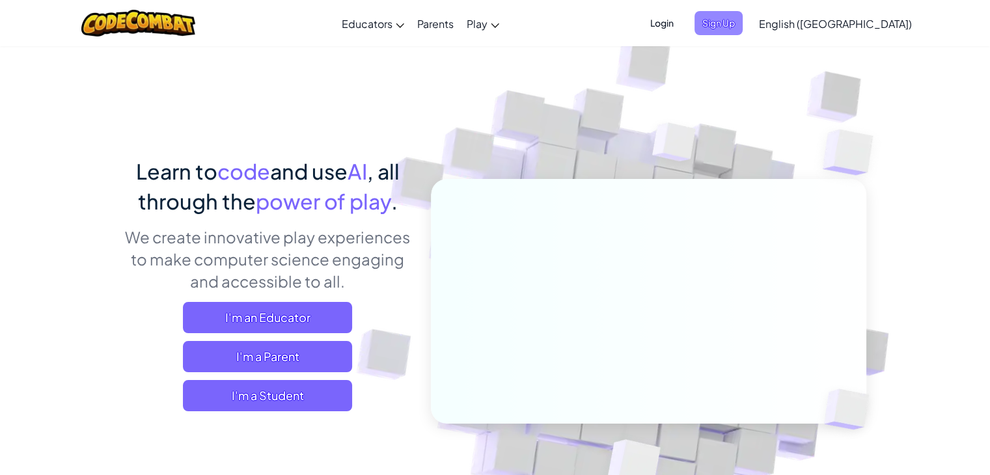
click at [743, 24] on span "Sign Up" at bounding box center [719, 23] width 48 height 24
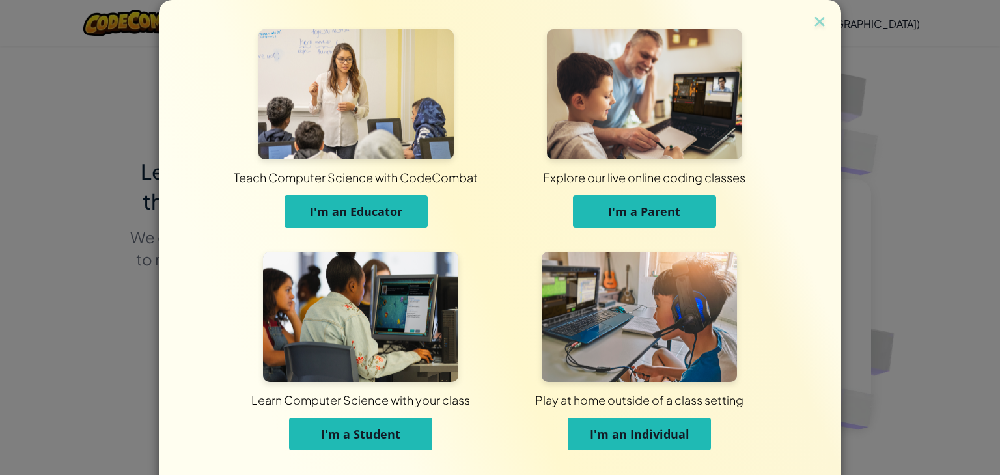
click at [581, 436] on button "I'm an Individual" at bounding box center [639, 434] width 143 height 33
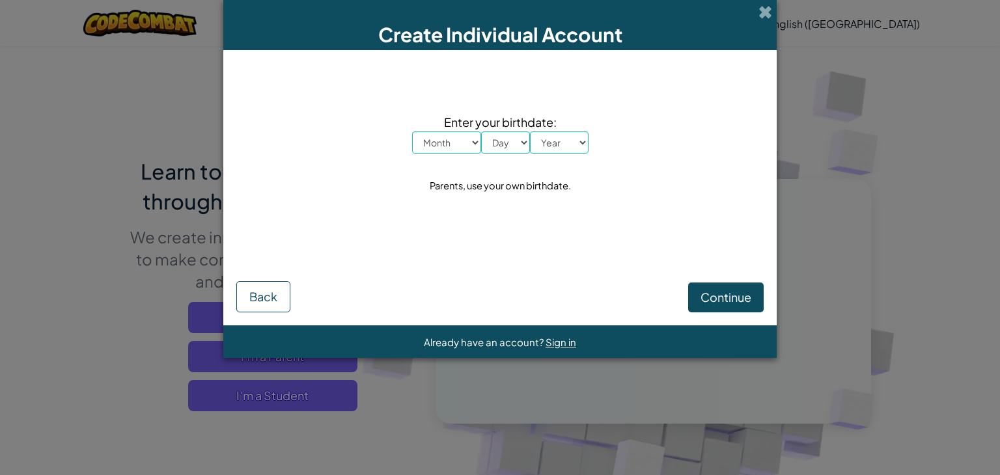
click at [462, 148] on select "Month January February March April May June July August September October Novem…" at bounding box center [446, 143] width 69 height 22
select select "6"
click at [412, 132] on select "Month January February March April May June July August September October Novem…" at bounding box center [446, 143] width 69 height 22
click at [501, 154] on div "Enter your birthdate: Month January February March April May June July August S…" at bounding box center [499, 154] width 527 height 182
click at [514, 142] on select "Day 1 2 3 4 5 6 7 8 9 10 11 12 13 14 15 16 17 18 19 20 21 22 23 24 25 26 27 28 …" at bounding box center [505, 143] width 49 height 22
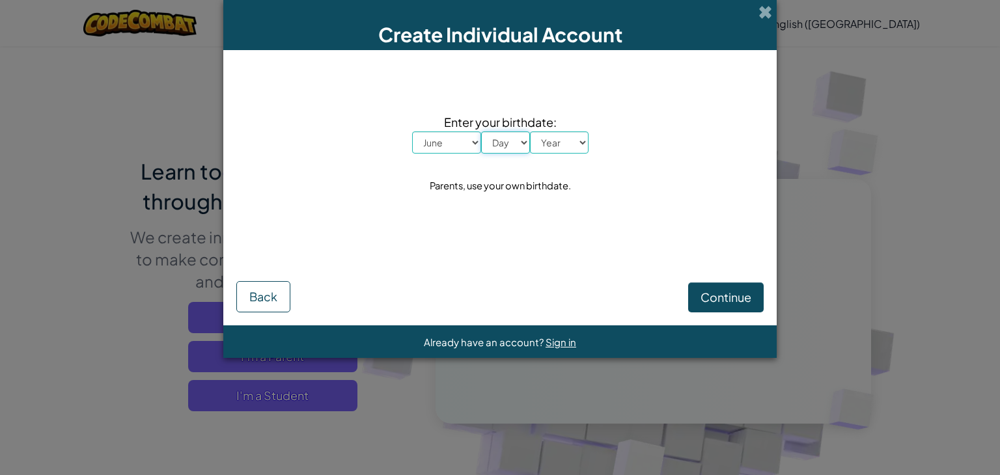
select select "8"
click at [481, 132] on select "Day 1 2 3 4 5 6 7 8 9 10 11 12 13 14 15 16 17 18 19 20 21 22 23 24 25 26 27 28 …" at bounding box center [505, 143] width 49 height 22
click at [572, 148] on select "Year [DATE] 2024 2023 2022 2021 2020 2019 2018 2017 2016 2015 2014 2013 2012 20…" at bounding box center [559, 143] width 59 height 22
select select "2014"
click at [530, 132] on select "Year [DATE] 2024 2023 2022 2021 2020 2019 2018 2017 2016 2015 2014 2013 2012 20…" at bounding box center [559, 143] width 59 height 22
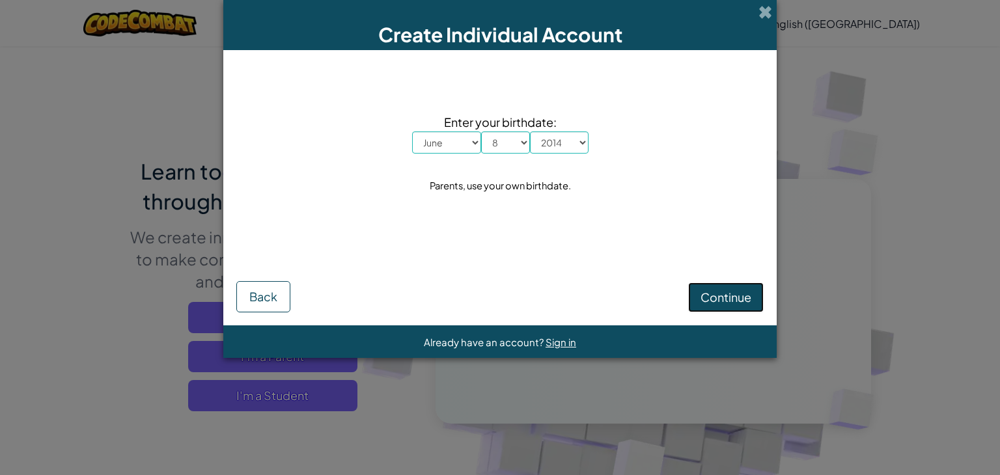
click at [711, 305] on button "Continue" at bounding box center [726, 298] width 76 height 30
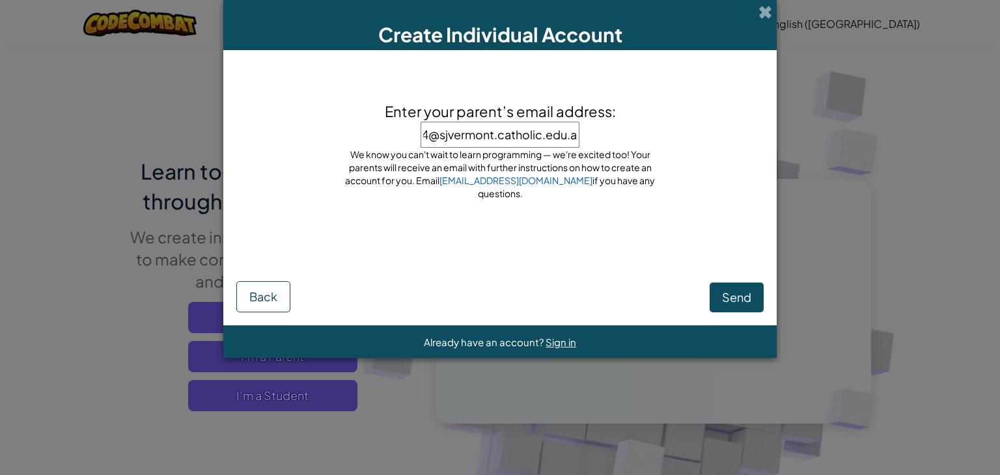
type input "[EMAIL_ADDRESS][DOMAIN_NAME]"
click at [746, 300] on span "Send" at bounding box center [736, 297] width 29 height 15
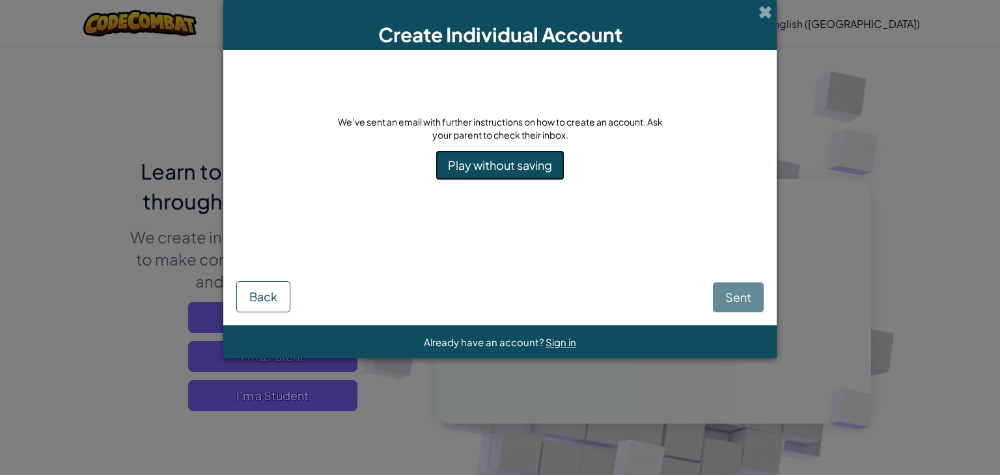
click at [542, 167] on link "Play without saving" at bounding box center [500, 165] width 129 height 30
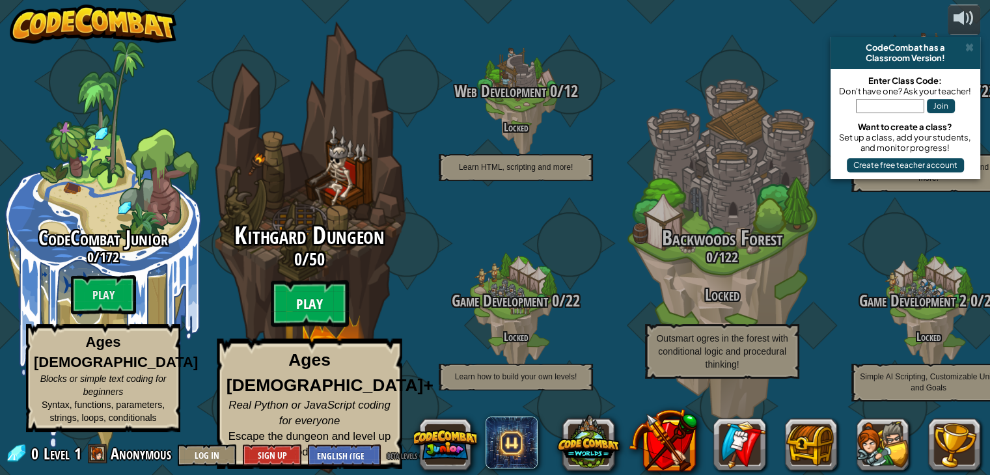
drag, startPoint x: 303, startPoint y: 314, endPoint x: 273, endPoint y: 314, distance: 29.3
click at [273, 314] on btn "Play" at bounding box center [310, 304] width 78 height 47
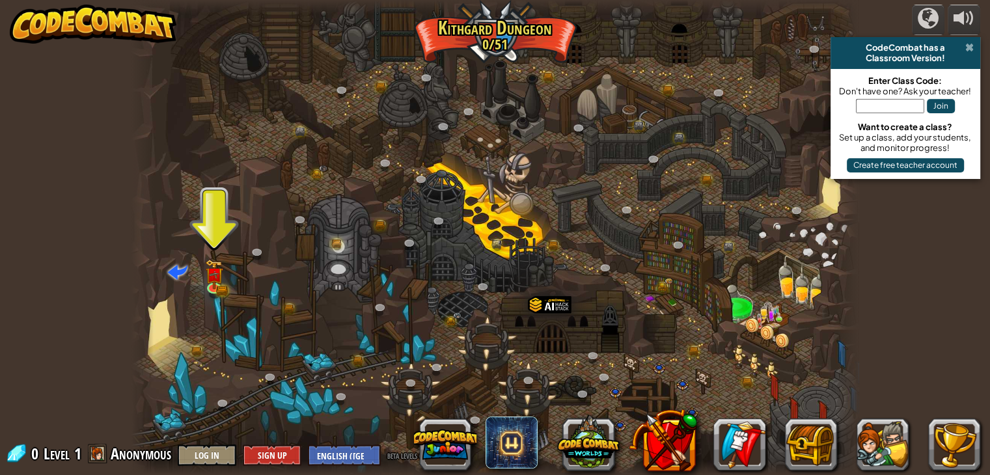
click at [966, 51] on span at bounding box center [969, 47] width 8 height 10
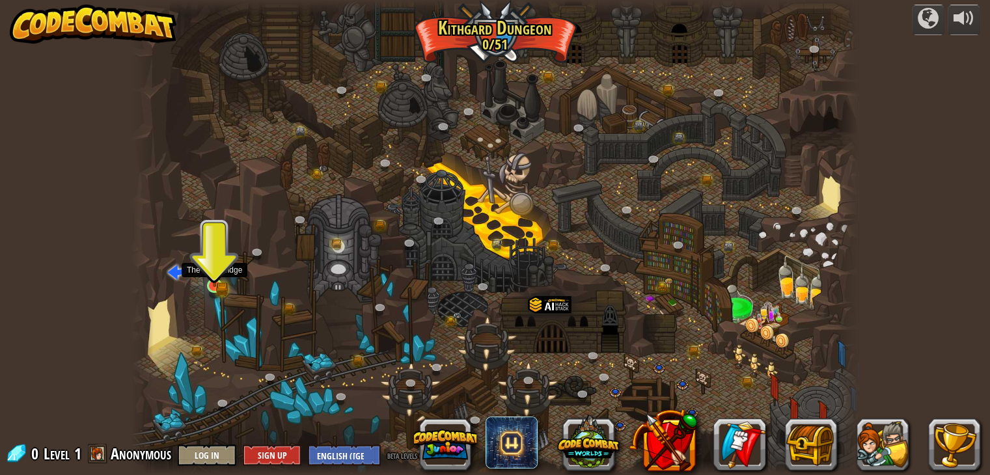
click at [217, 273] on img at bounding box center [214, 267] width 10 height 10
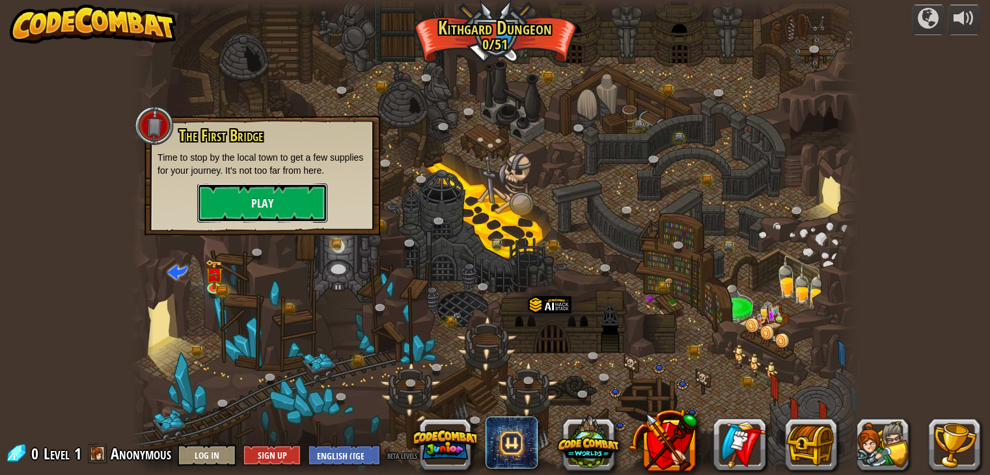
click at [273, 206] on button "Play" at bounding box center [262, 203] width 130 height 39
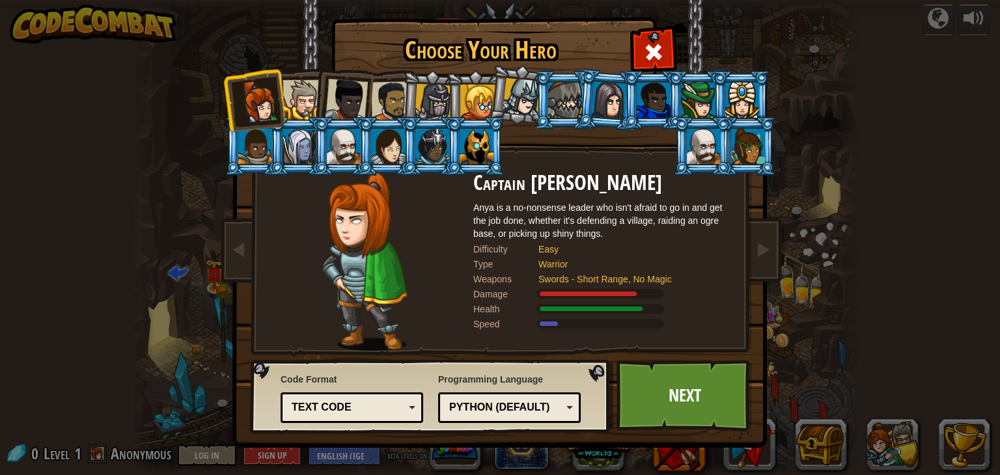
click at [572, 103] on div at bounding box center [565, 100] width 34 height 35
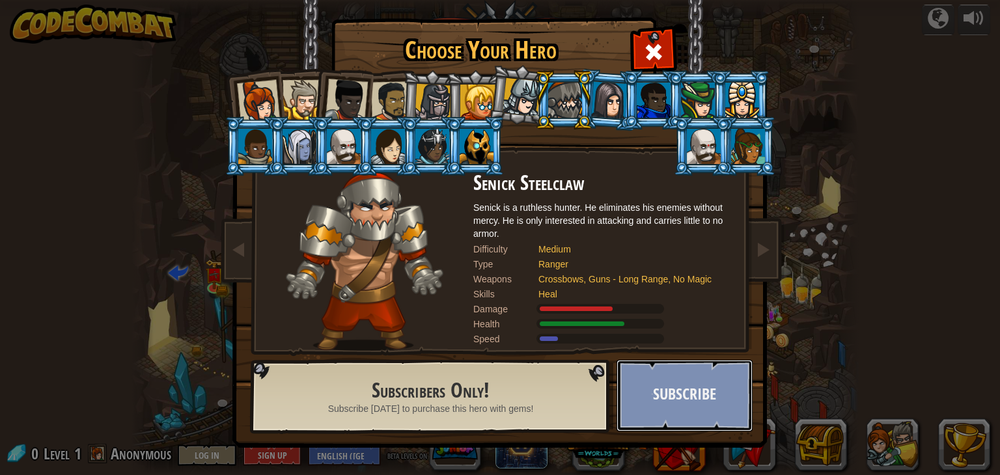
click at [695, 408] on button "Subscribe" at bounding box center [684, 396] width 136 height 72
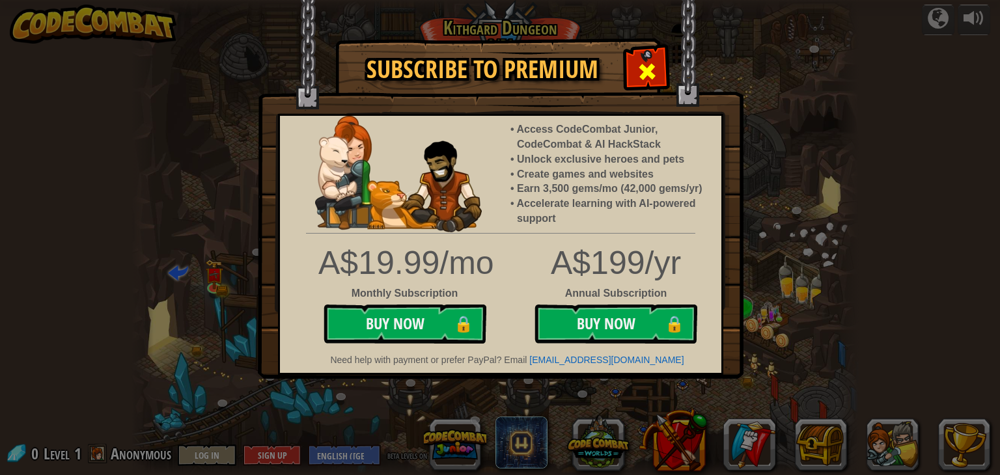
click at [652, 67] on span at bounding box center [647, 71] width 21 height 21
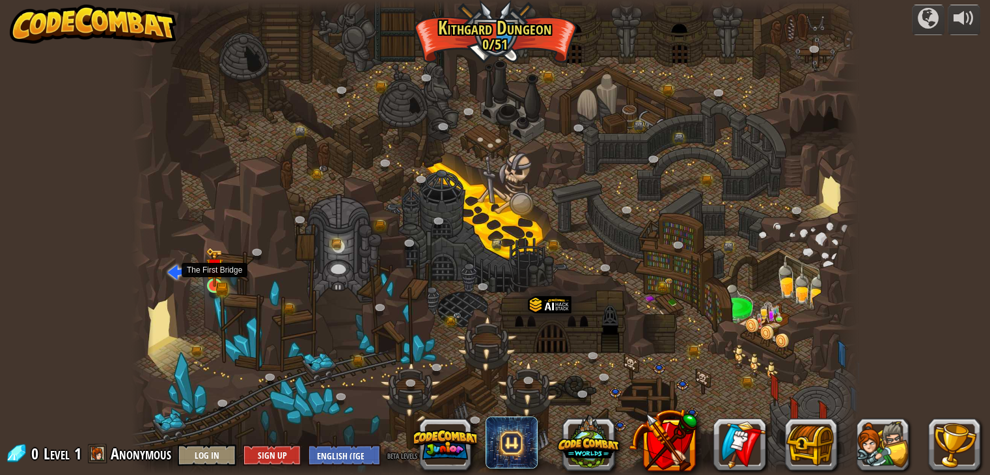
click at [221, 271] on img at bounding box center [215, 267] width 18 height 40
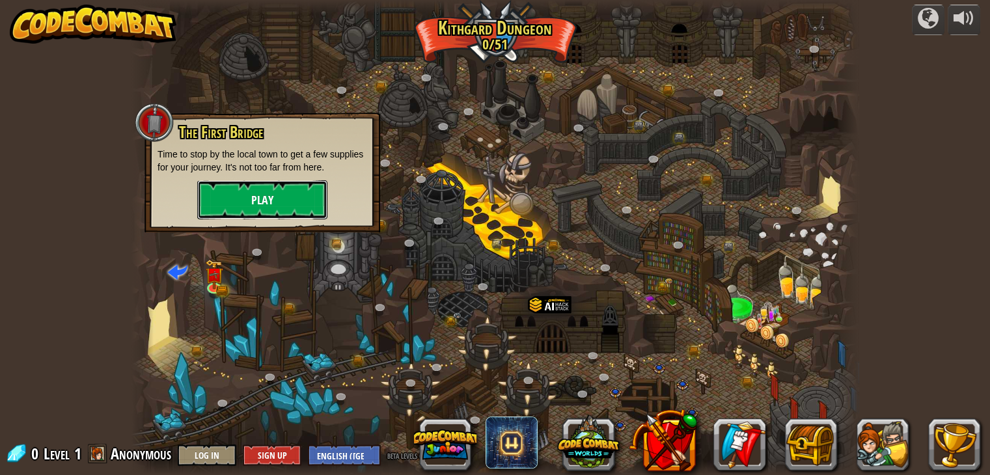
click at [251, 210] on button "Play" at bounding box center [262, 199] width 130 height 39
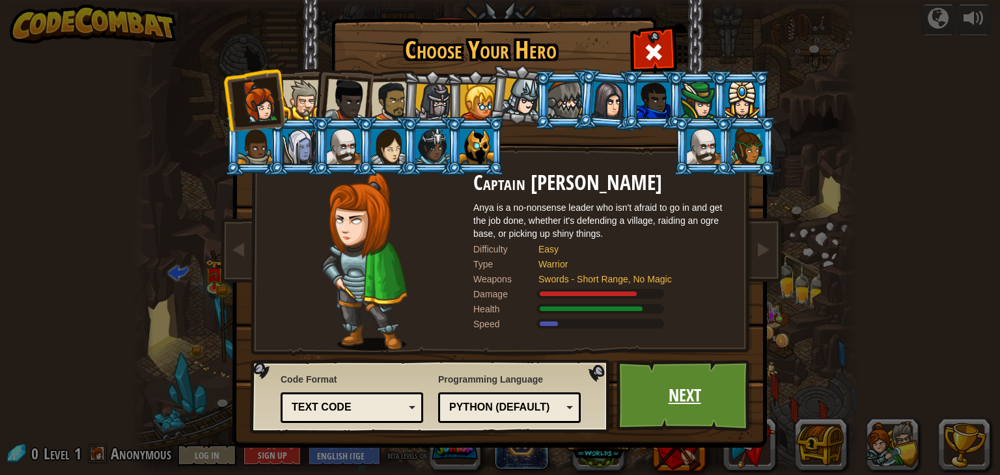
click at [646, 383] on link "Next" at bounding box center [684, 396] width 136 height 72
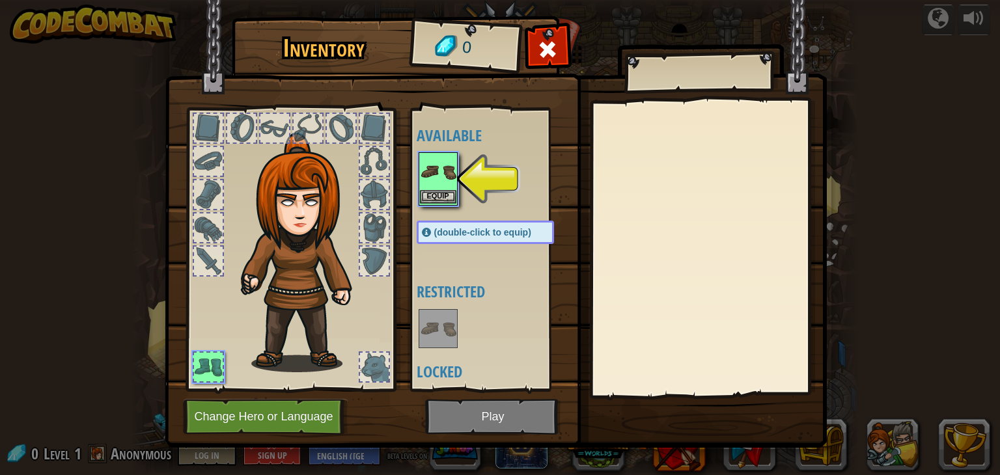
click at [443, 159] on img at bounding box center [438, 172] width 36 height 36
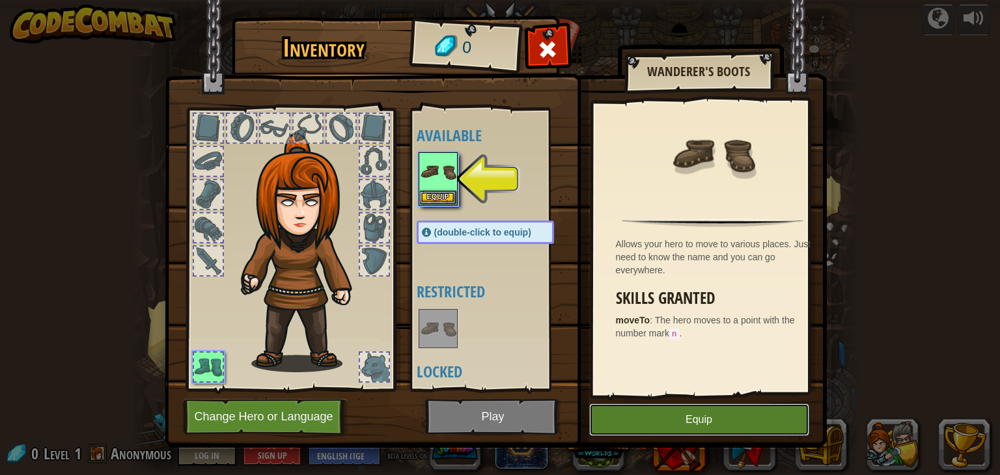
click at [676, 424] on button "Equip" at bounding box center [699, 420] width 220 height 33
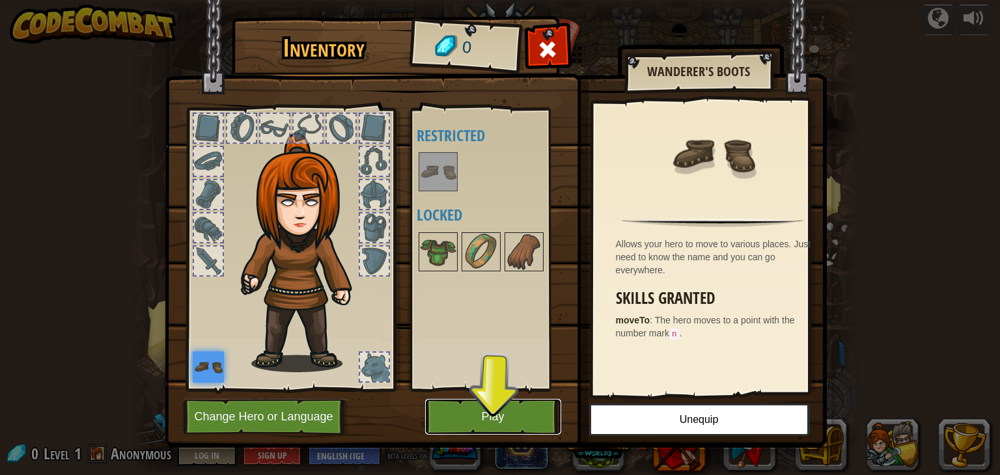
click at [505, 427] on button "Play" at bounding box center [493, 417] width 136 height 36
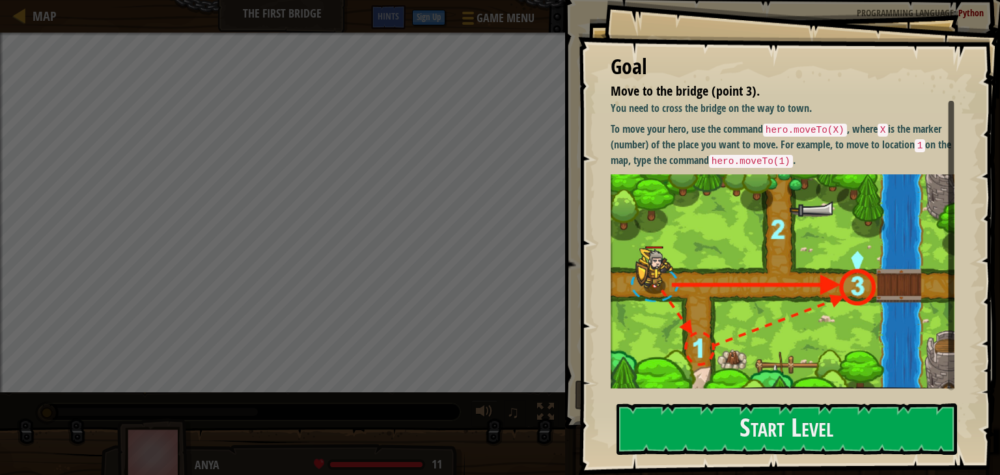
click at [713, 346] on div "Goal Move to the bridge (point 3). You need to cross the bridge on the way to t…" at bounding box center [789, 237] width 422 height 475
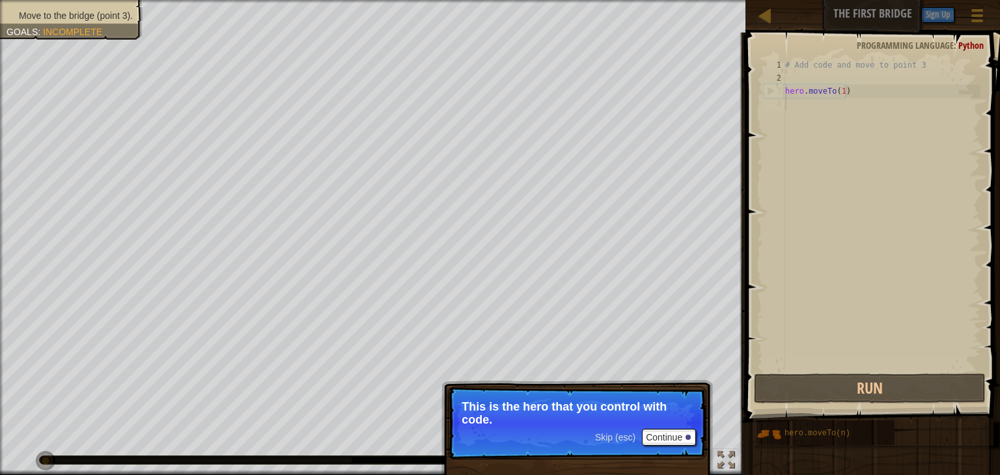
click at [823, 113] on div "# Add code and move to point 3 hero . moveTo ( 1 )" at bounding box center [882, 228] width 198 height 339
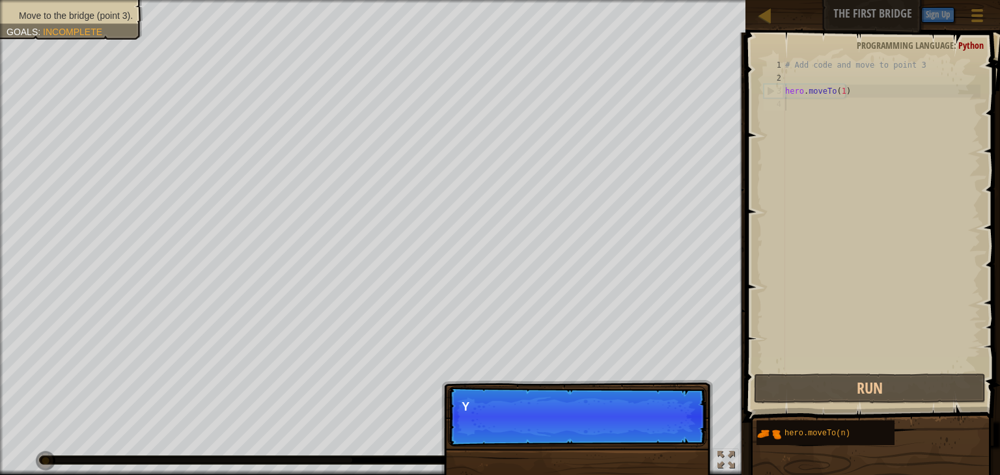
click at [689, 435] on p "Skip (esc) Continue Y" at bounding box center [577, 417] width 258 height 60
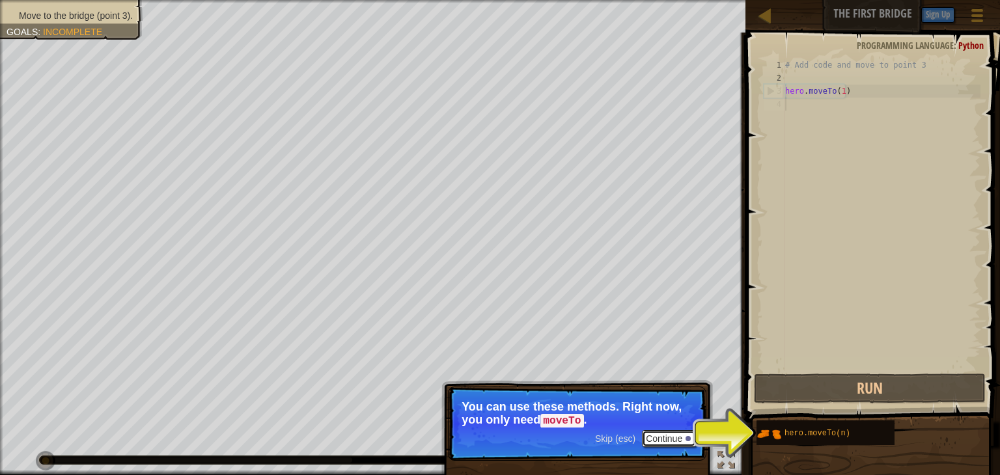
click at [676, 441] on button "Continue" at bounding box center [669, 438] width 54 height 17
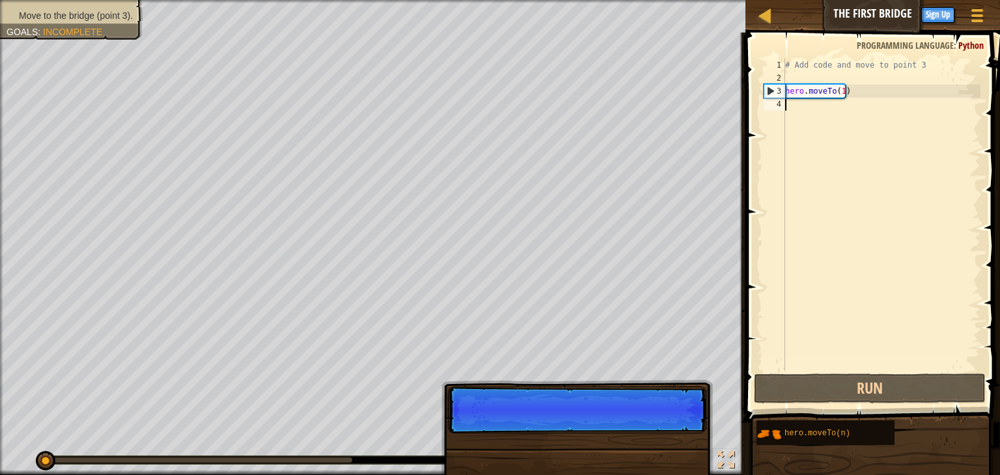
scroll to position [6, 0]
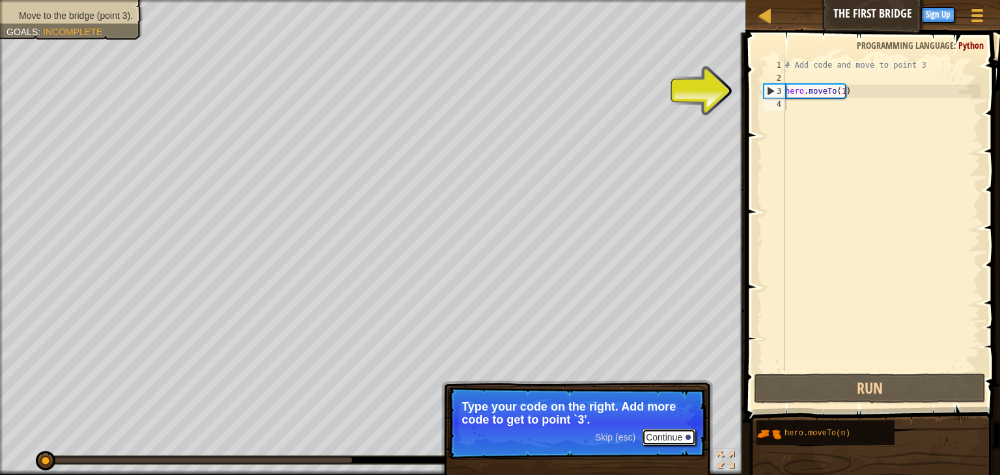
drag, startPoint x: 679, startPoint y: 441, endPoint x: 669, endPoint y: 441, distance: 9.8
click at [665, 440] on button "Continue" at bounding box center [669, 437] width 54 height 17
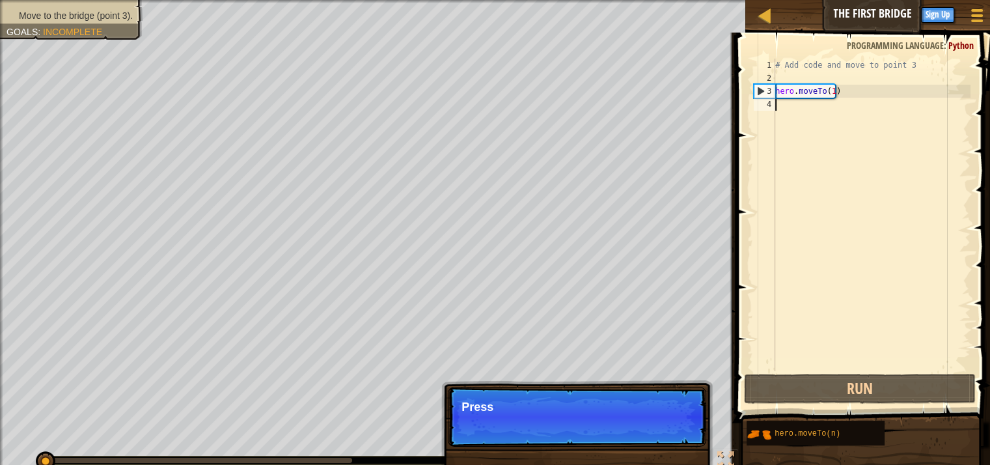
click at [665, 440] on p "Skip (esc) Continue Press" at bounding box center [577, 417] width 258 height 60
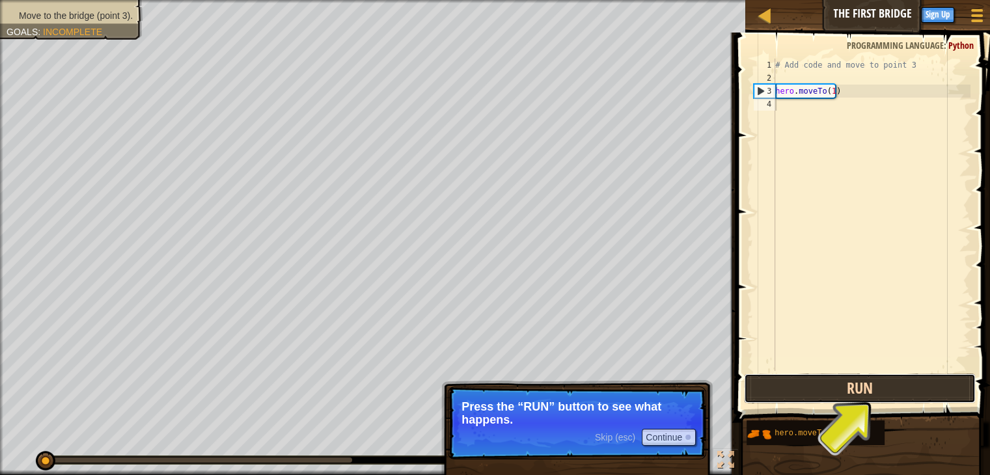
click at [810, 387] on button "Run" at bounding box center [860, 389] width 232 height 30
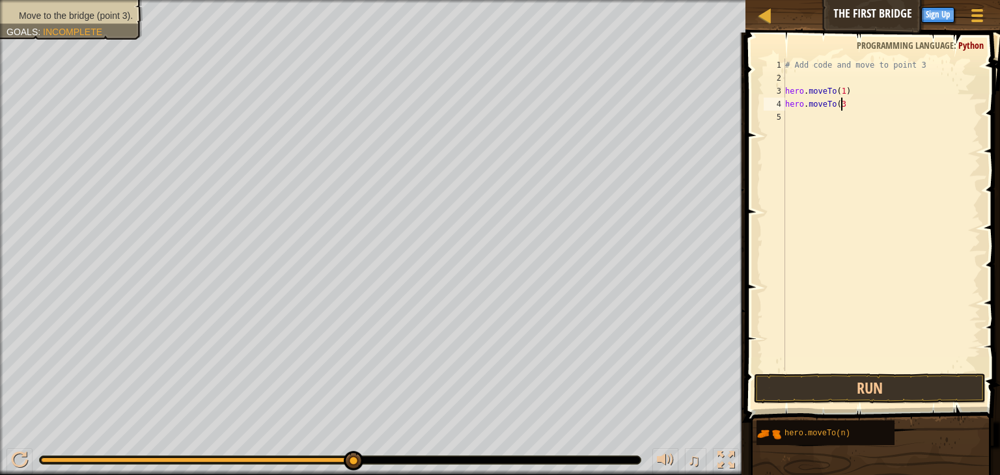
scroll to position [6, 3]
type textarea "hero.moveTo(2)"
click at [805, 120] on div "# Add code and move to point 3 hero . moveTo ( 1 ) hero . moveTo ( 2 )" at bounding box center [882, 228] width 198 height 339
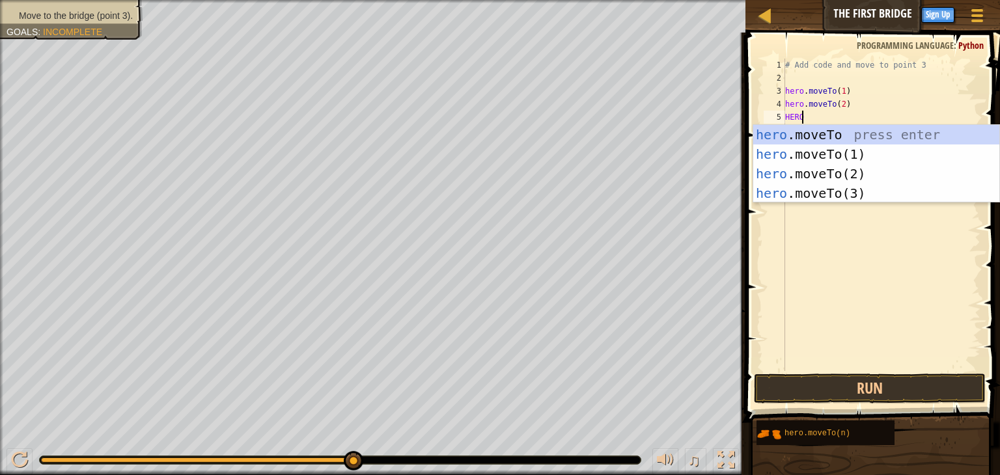
scroll to position [6, 0]
type textarea "H"
click at [877, 191] on div "hero.moveTo press enter hero.moveTo (1) press enter hero.moveTo (2) press enter…" at bounding box center [876, 183] width 246 height 117
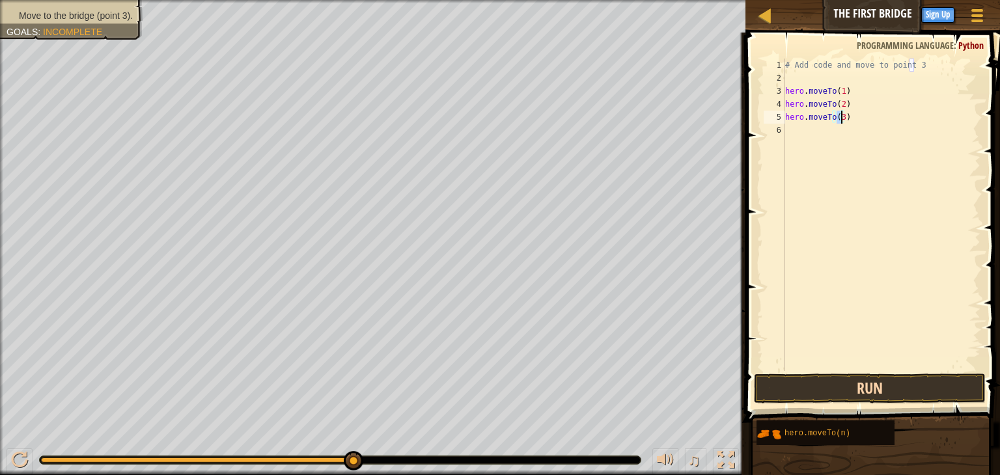
type textarea "hero.moveTo(3)"
click at [876, 389] on button "Run" at bounding box center [870, 389] width 232 height 30
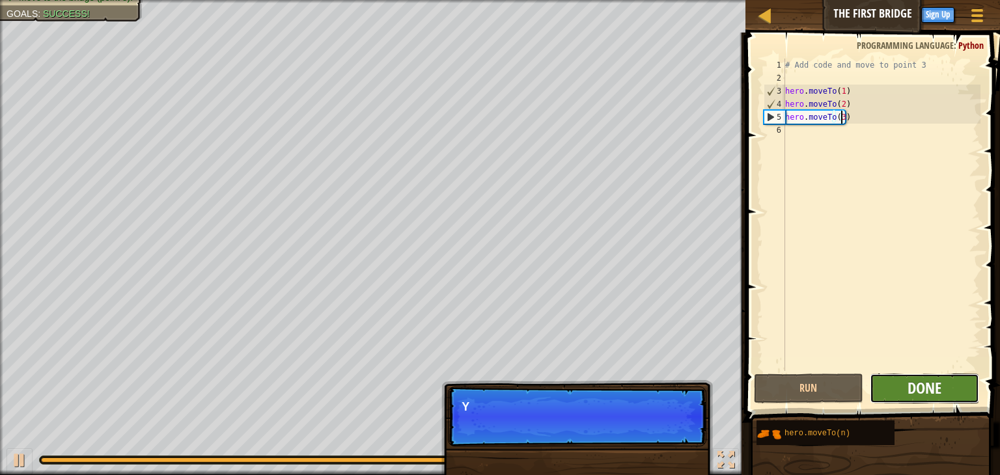
click at [923, 393] on span "Done" at bounding box center [924, 388] width 34 height 21
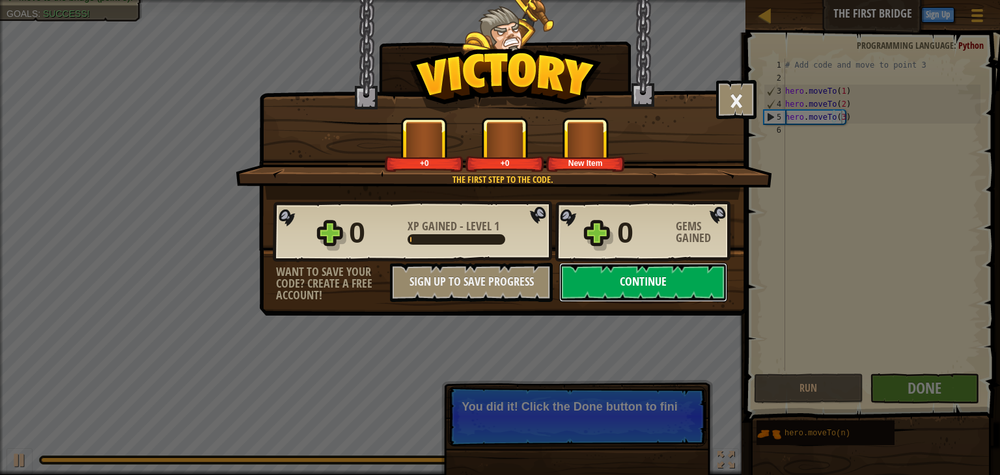
click at [620, 290] on button "Continue" at bounding box center [643, 282] width 168 height 39
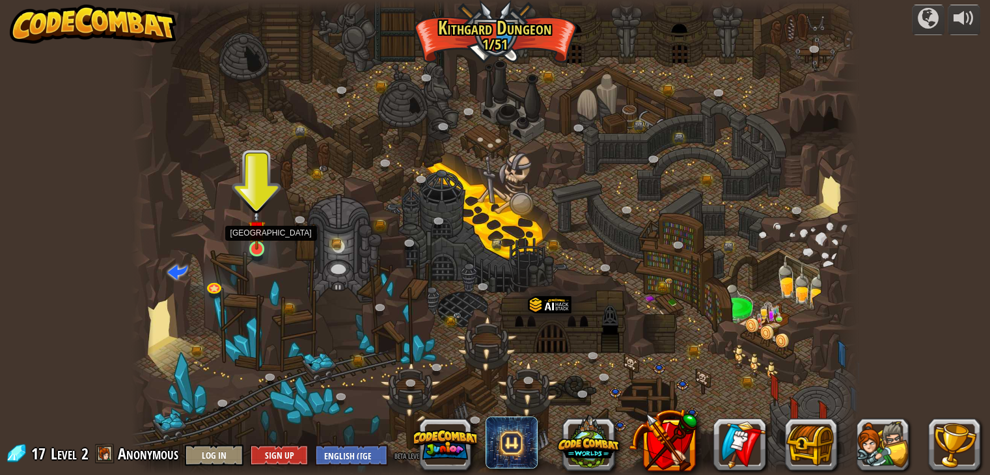
click at [262, 234] on img at bounding box center [257, 230] width 18 height 42
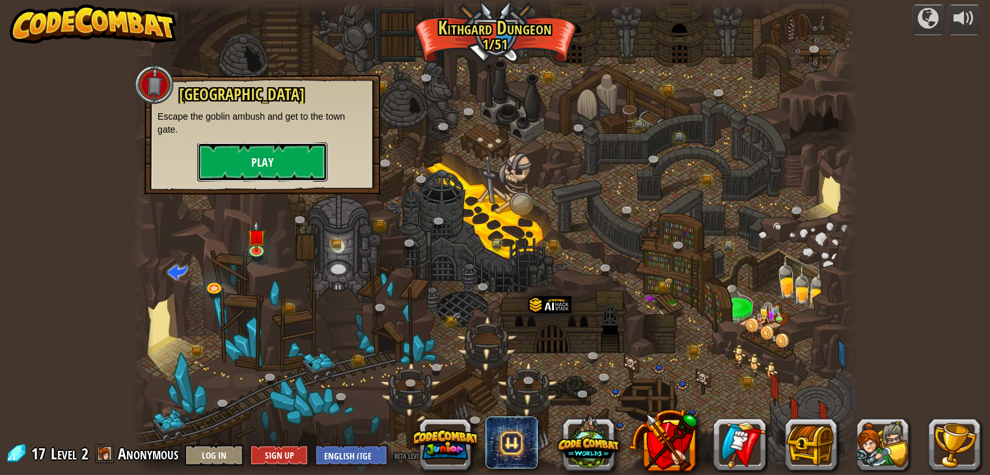
click at [286, 175] on button "Play" at bounding box center [262, 162] width 130 height 39
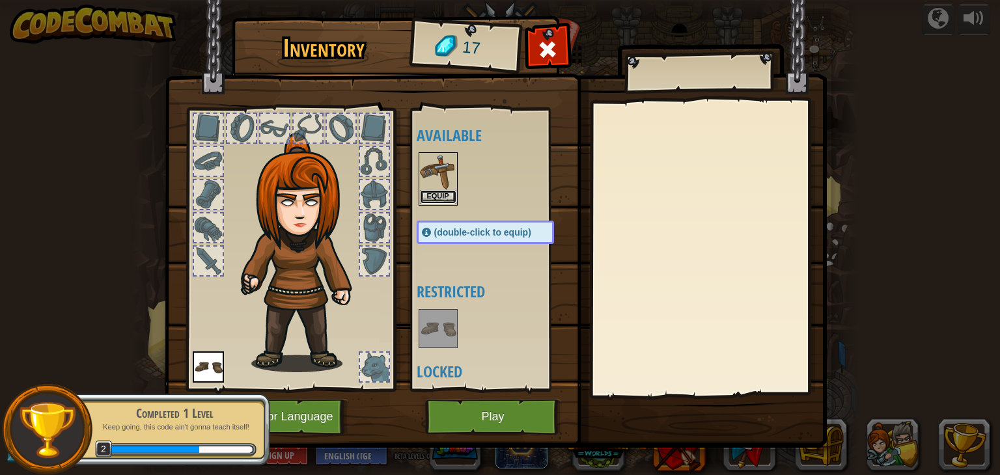
click at [444, 195] on button "Equip" at bounding box center [438, 197] width 36 height 14
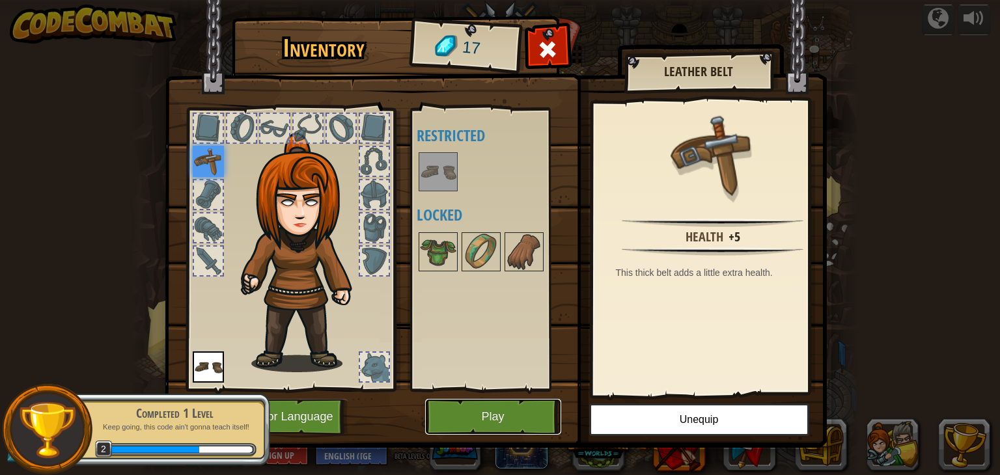
click at [542, 409] on button "Play" at bounding box center [493, 417] width 136 height 36
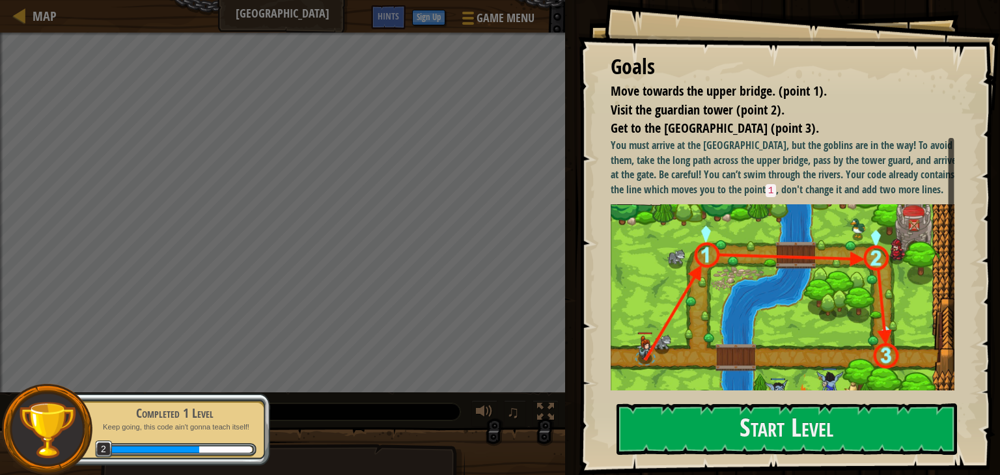
click at [744, 274] on img at bounding box center [787, 314] width 353 height 221
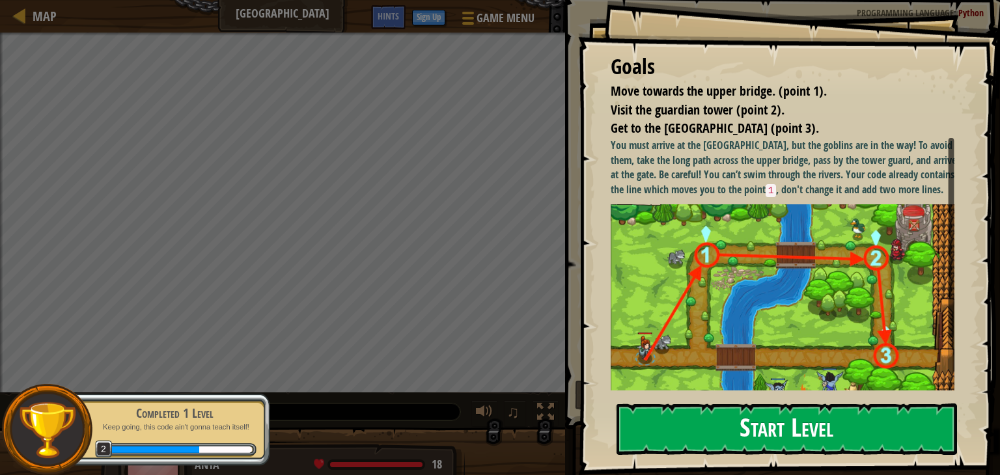
click at [751, 425] on button "Start Level" at bounding box center [786, 429] width 340 height 51
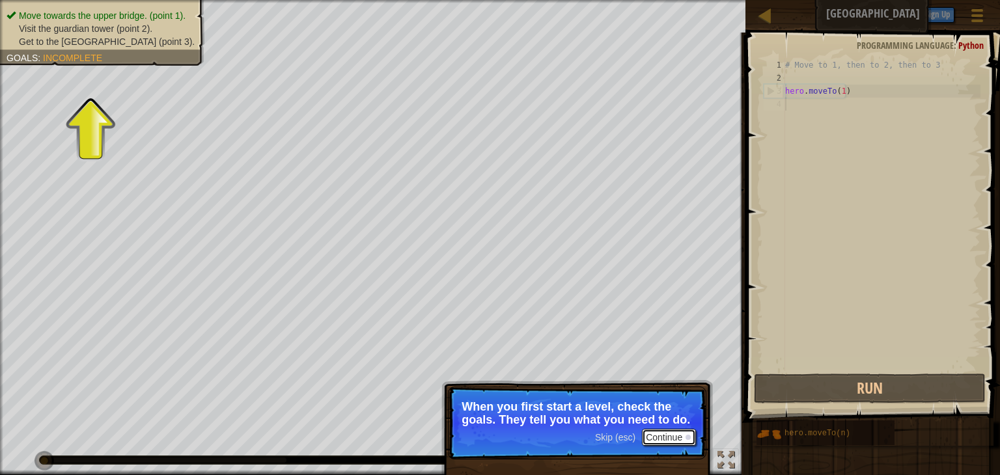
click at [651, 436] on button "Continue" at bounding box center [669, 437] width 54 height 17
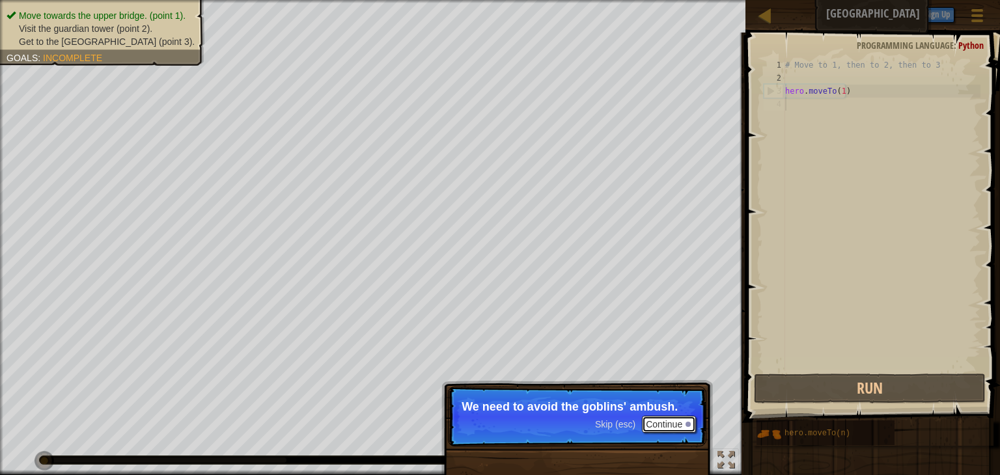
click at [682, 425] on button "Continue" at bounding box center [669, 424] width 54 height 17
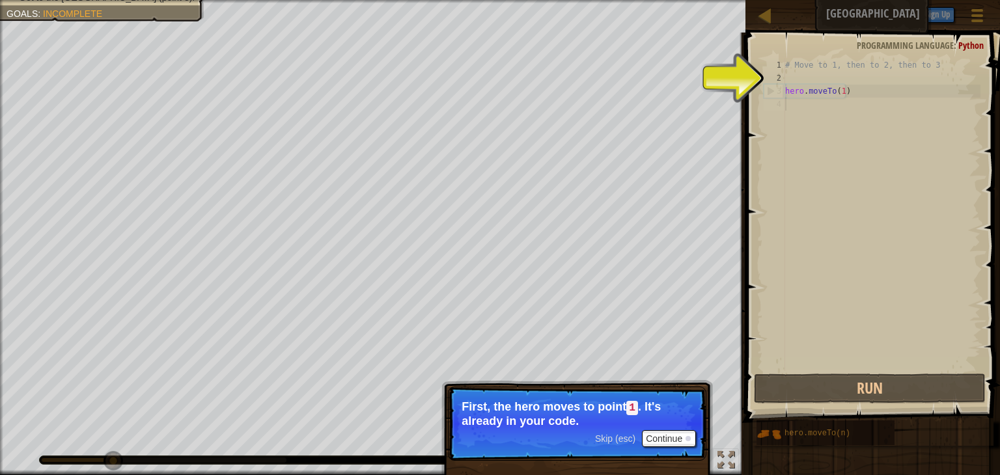
click at [620, 436] on span "Skip (esc)" at bounding box center [615, 439] width 40 height 10
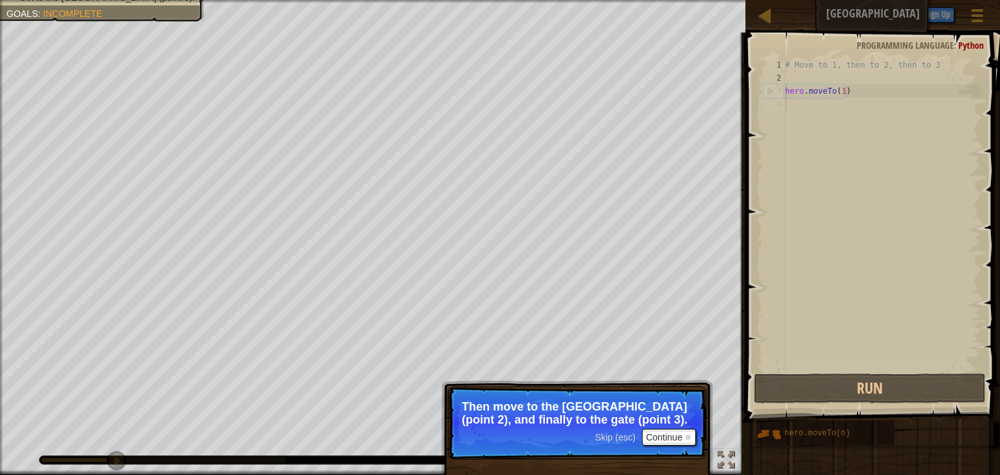
click at [630, 436] on span "Skip (esc)" at bounding box center [615, 437] width 40 height 10
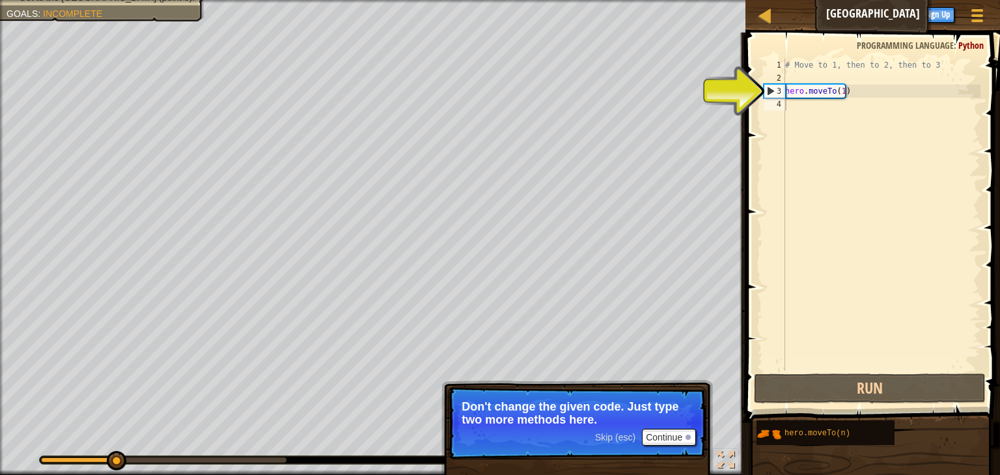
click at [625, 434] on span "Skip (esc)" at bounding box center [615, 437] width 40 height 10
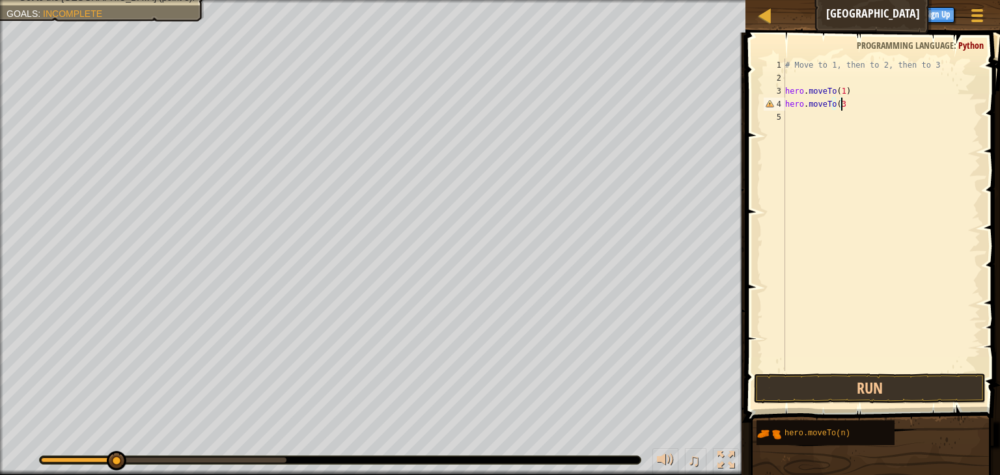
scroll to position [6, 3]
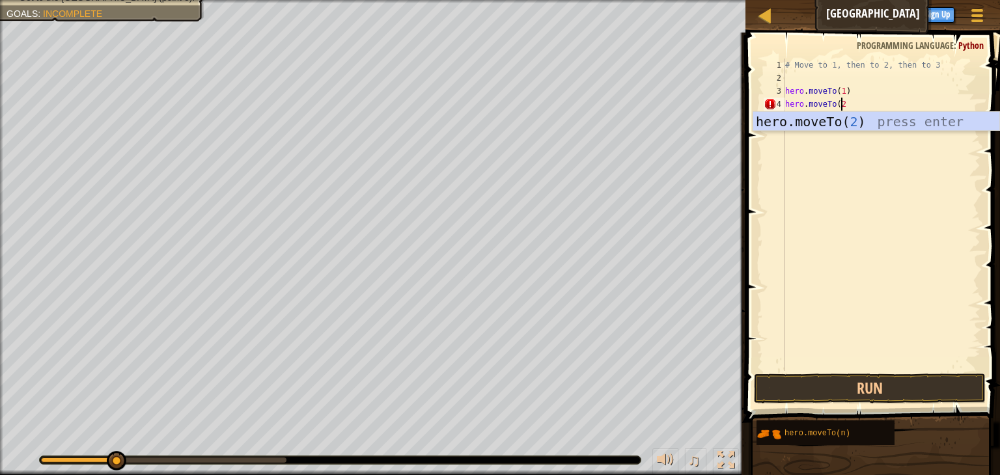
type textarea "hero.moveTo(2)"
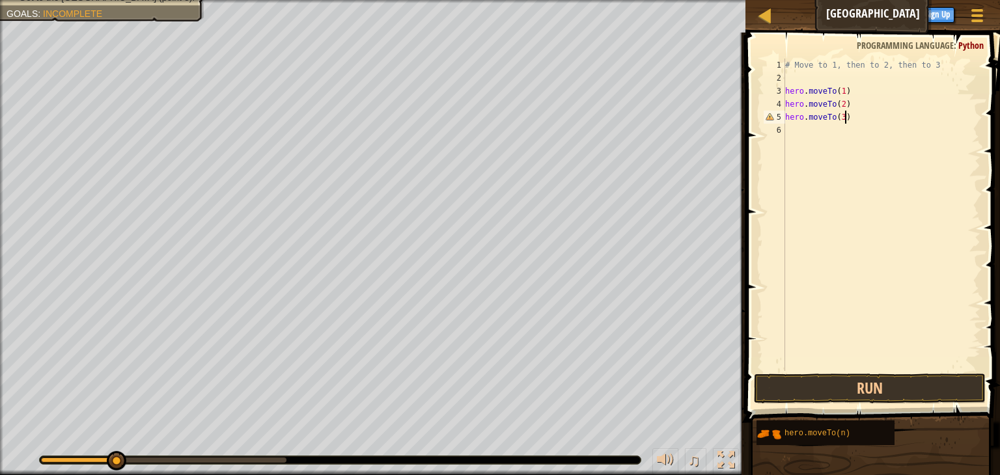
scroll to position [6, 4]
type textarea "hero.moveTo(3)"
click at [910, 376] on button "Run" at bounding box center [870, 389] width 232 height 30
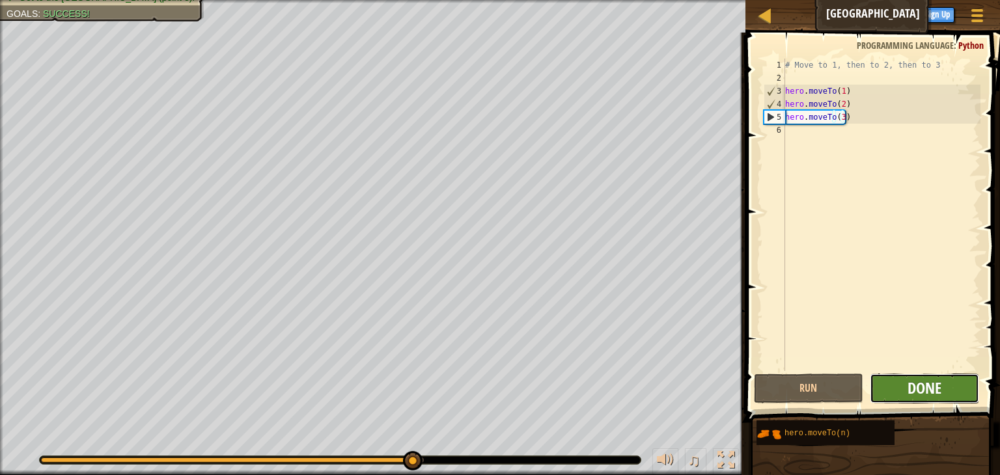
click at [932, 393] on span "Done" at bounding box center [924, 388] width 34 height 21
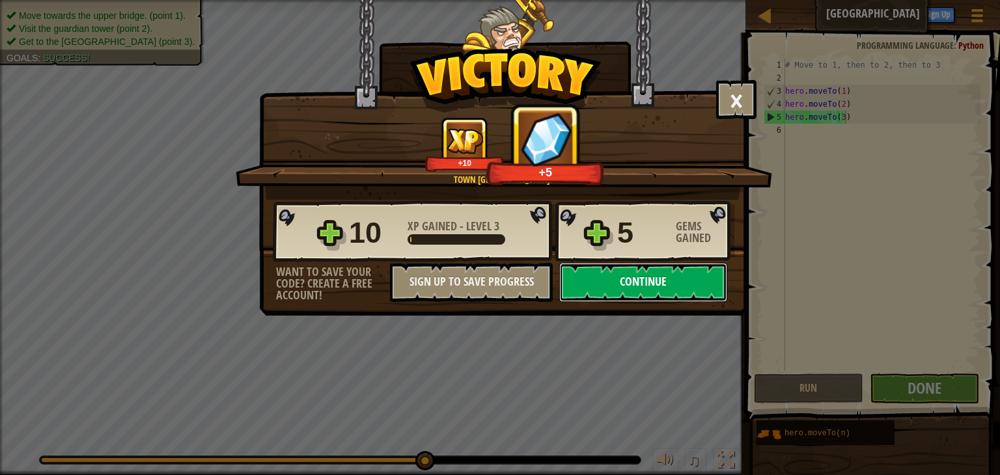
click at [613, 276] on button "Continue" at bounding box center [643, 282] width 168 height 39
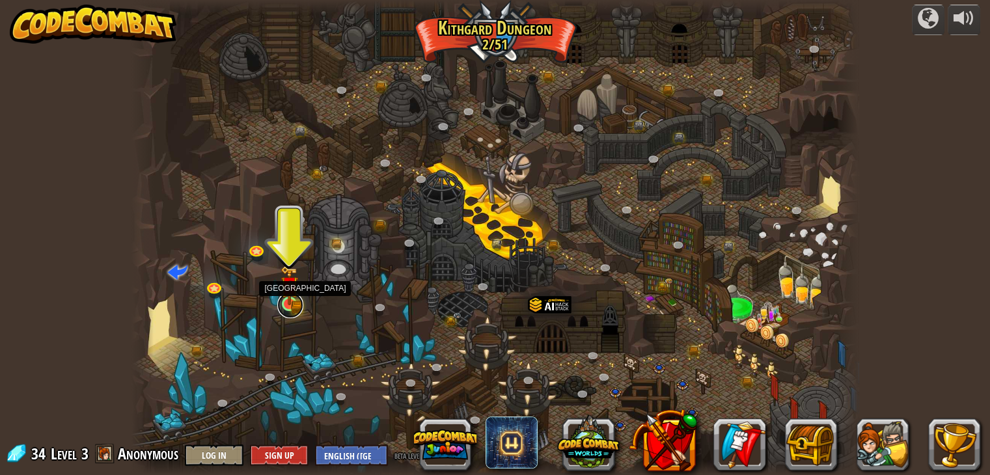
click at [296, 310] on link at bounding box center [290, 305] width 26 height 26
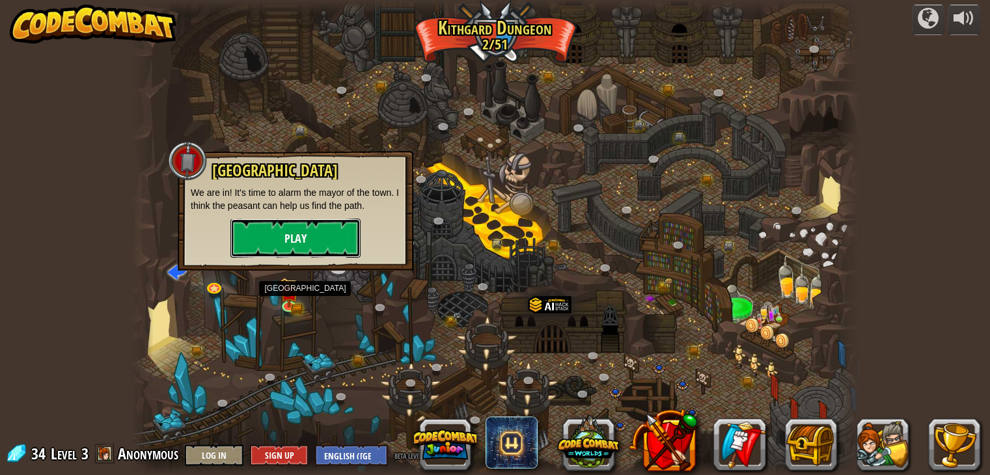
click at [296, 242] on button "Play" at bounding box center [295, 238] width 130 height 39
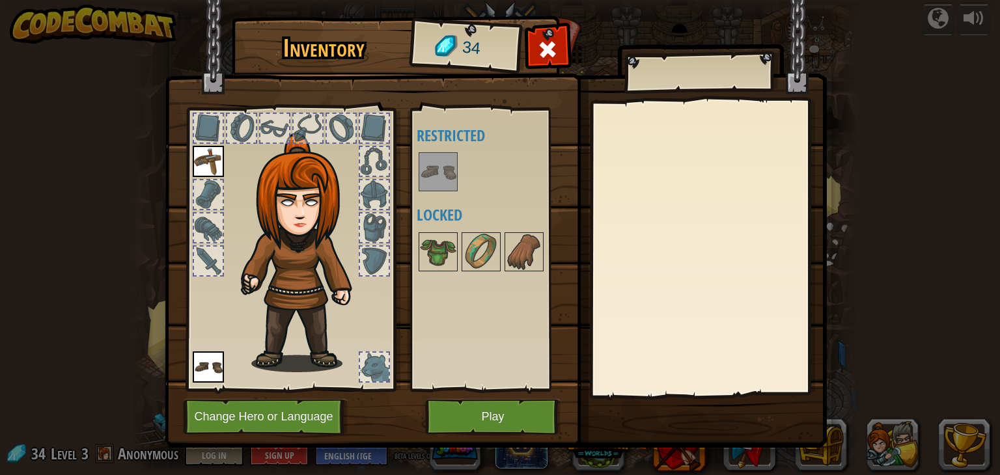
click at [420, 167] on img at bounding box center [438, 172] width 36 height 36
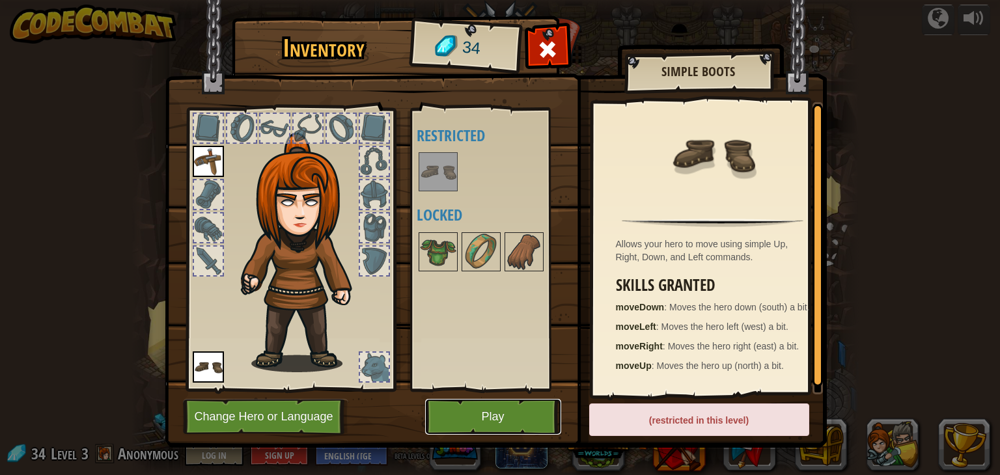
click at [486, 412] on button "Play" at bounding box center [493, 417] width 136 height 36
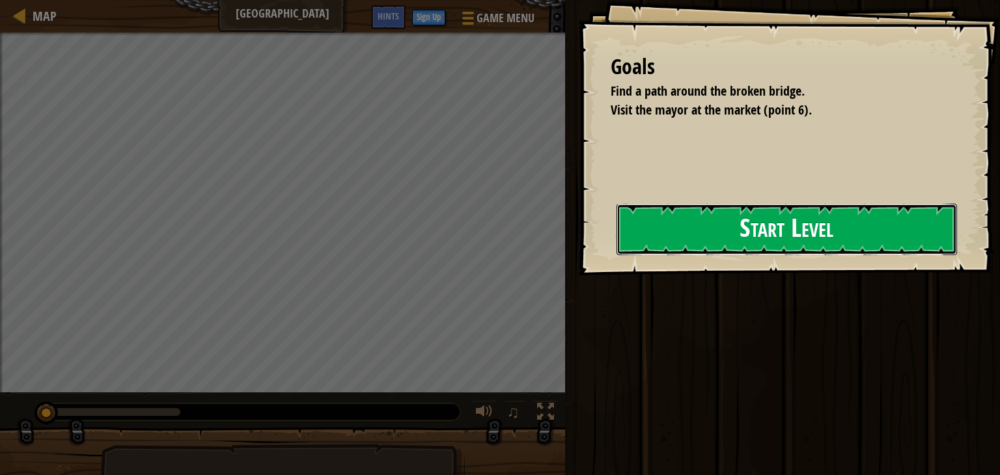
click at [616, 242] on button "Start Level" at bounding box center [786, 229] width 340 height 51
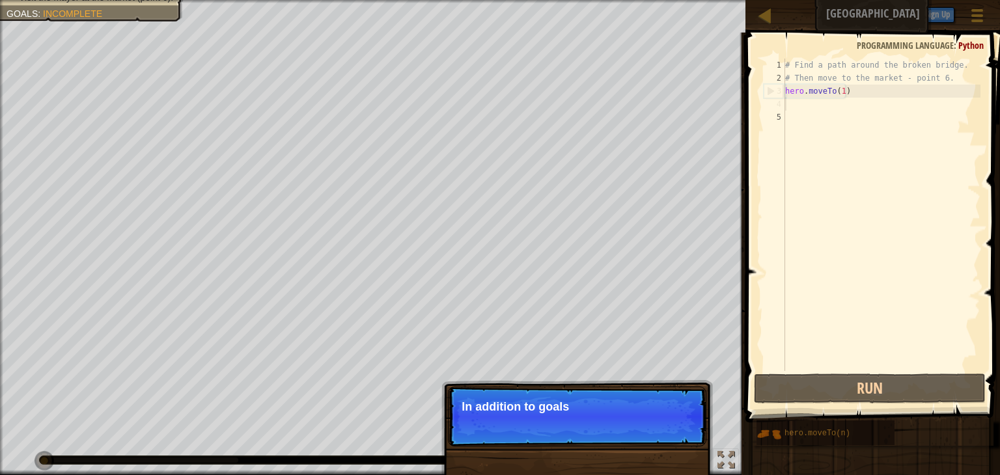
click at [799, 104] on div "# Find a path around the broken bridge. # Then move to the market - point 6. he…" at bounding box center [882, 228] width 198 height 339
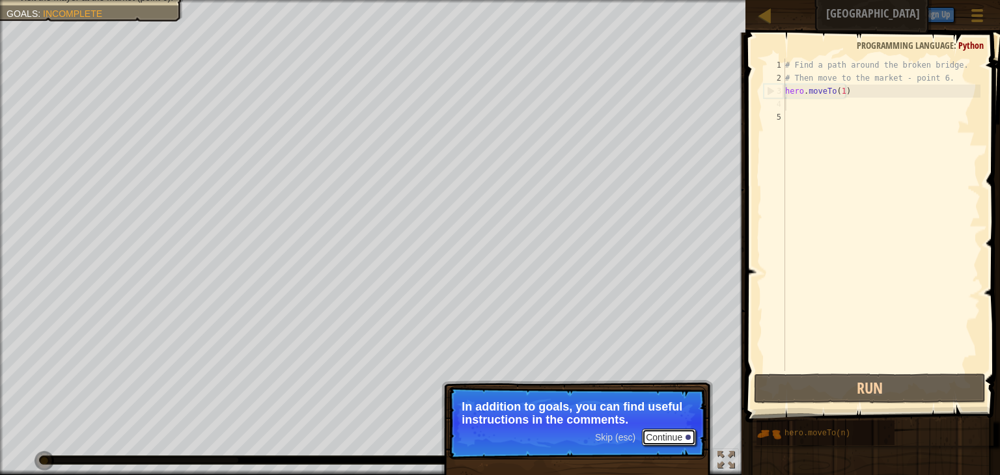
click at [678, 435] on button "Continue" at bounding box center [669, 437] width 54 height 17
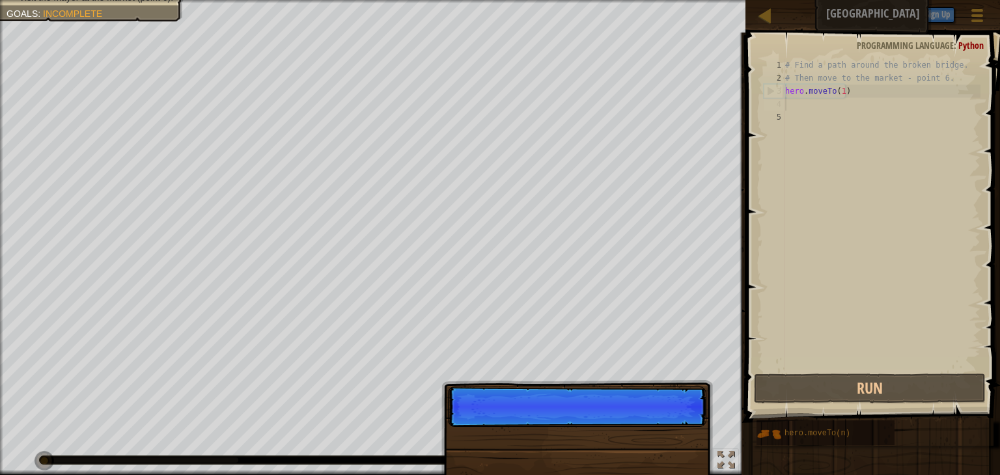
scroll to position [6, 0]
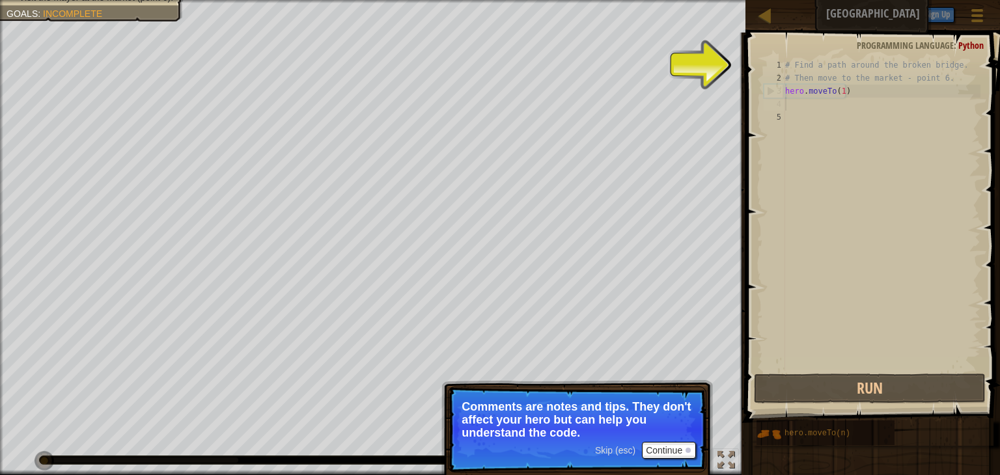
click at [621, 445] on span "Skip (esc)" at bounding box center [615, 450] width 40 height 10
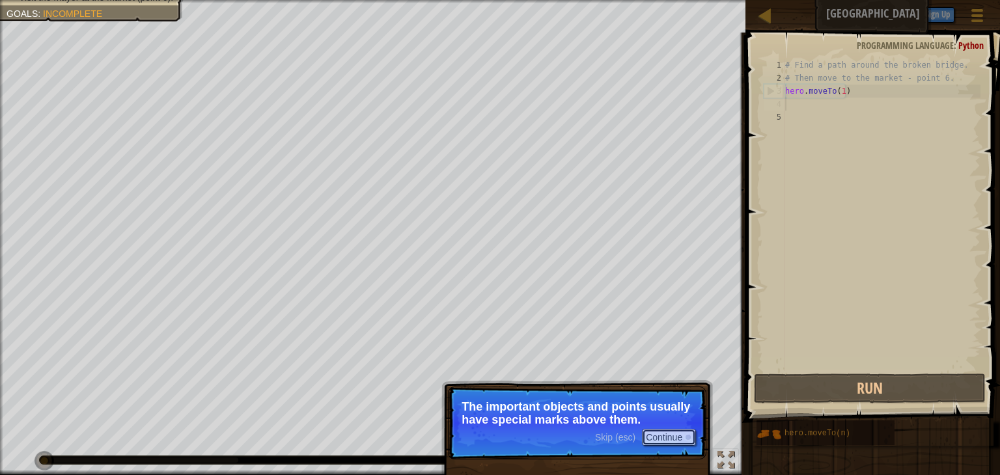
click at [670, 441] on button "Continue" at bounding box center [669, 437] width 54 height 17
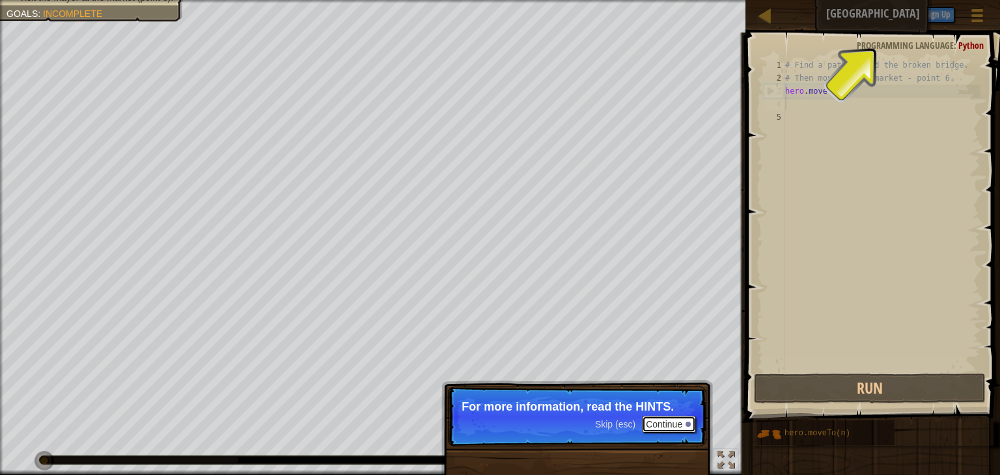
click at [665, 420] on button "Continue" at bounding box center [669, 424] width 54 height 17
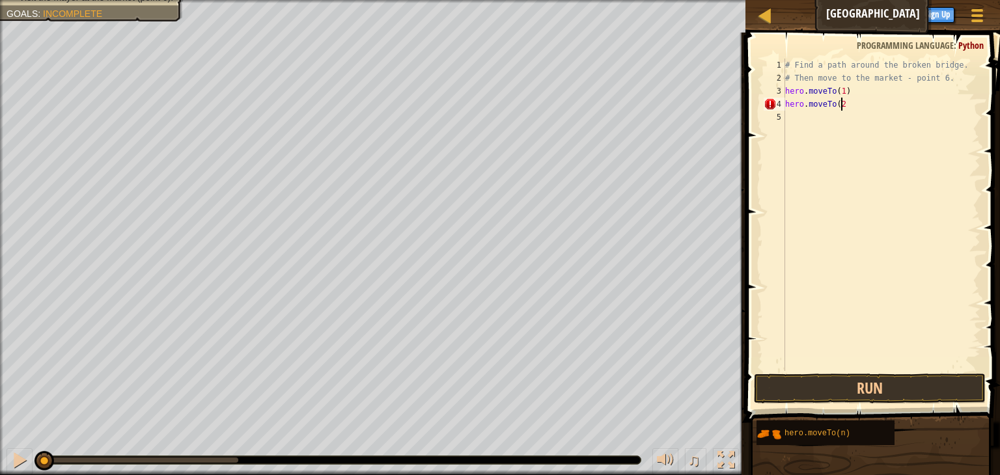
type textarea "hero.moveTo(2)"
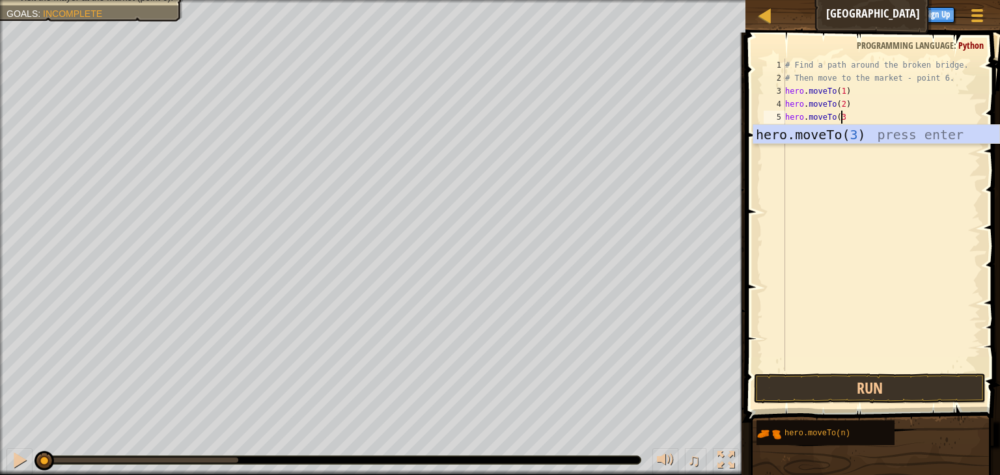
type textarea "hero.moveTo(3)"
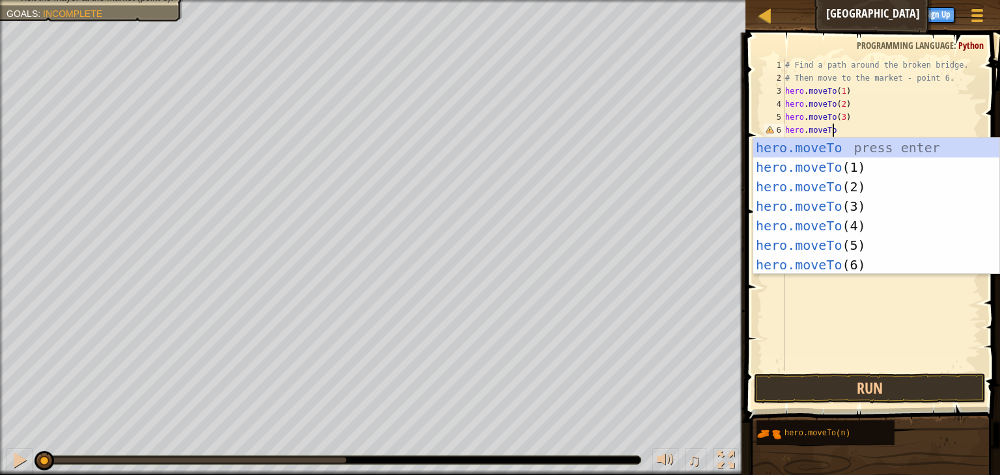
scroll to position [6, 3]
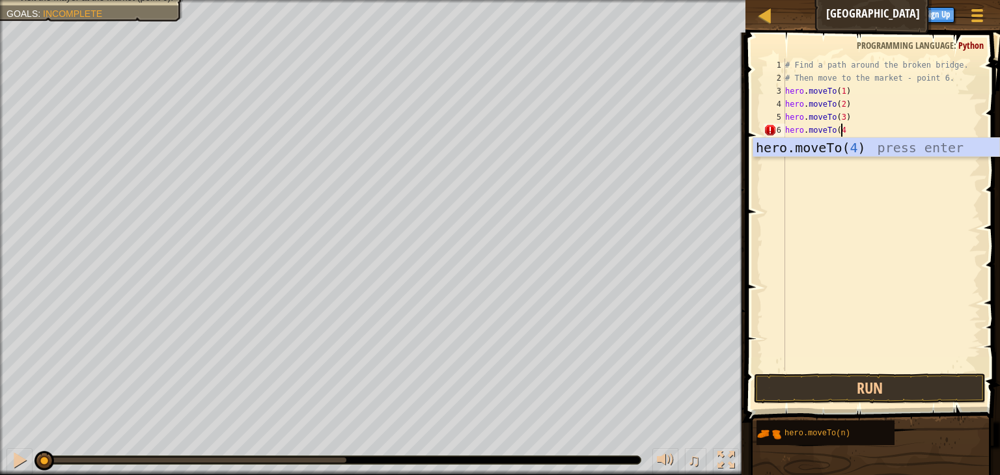
type textarea "hero.moveTo(4)"
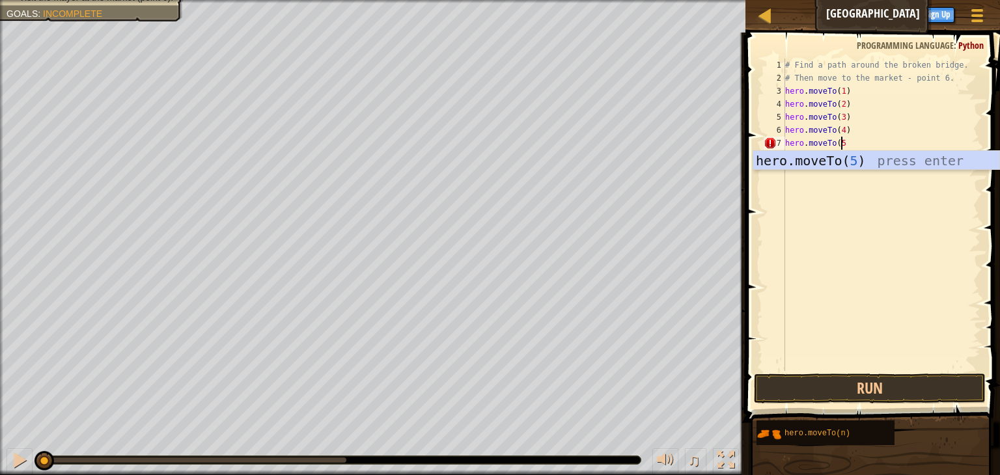
type textarea "hero.moveTo(5)"
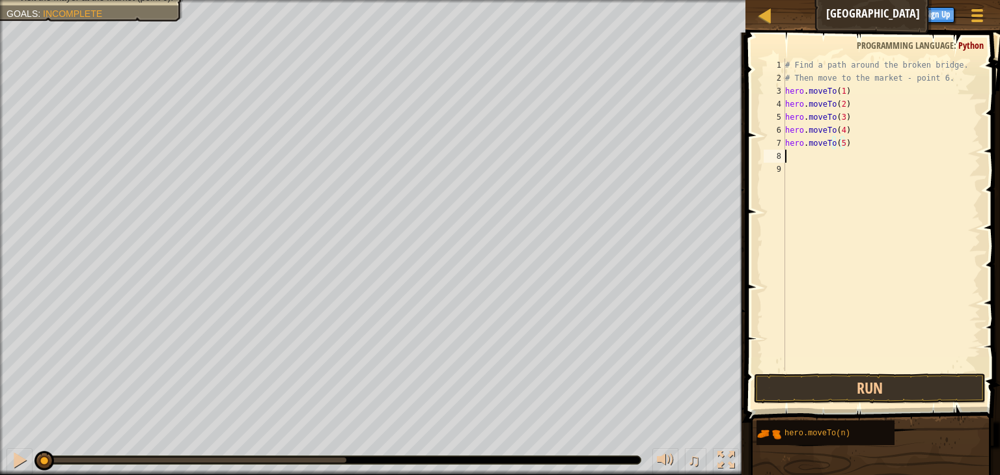
scroll to position [6, 0]
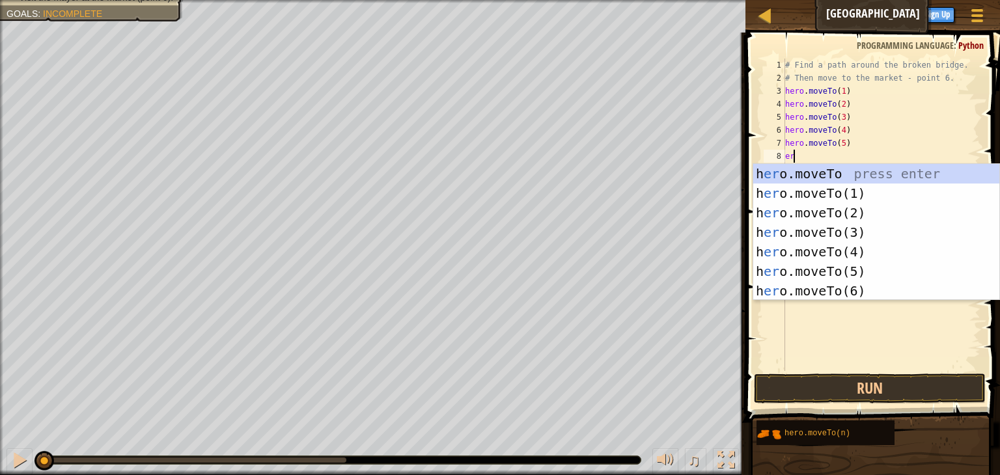
type textarea "e"
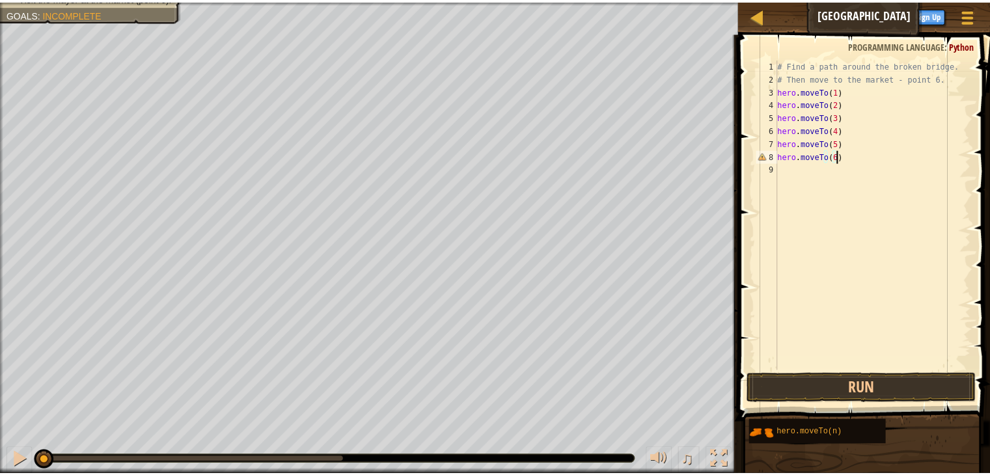
scroll to position [6, 4]
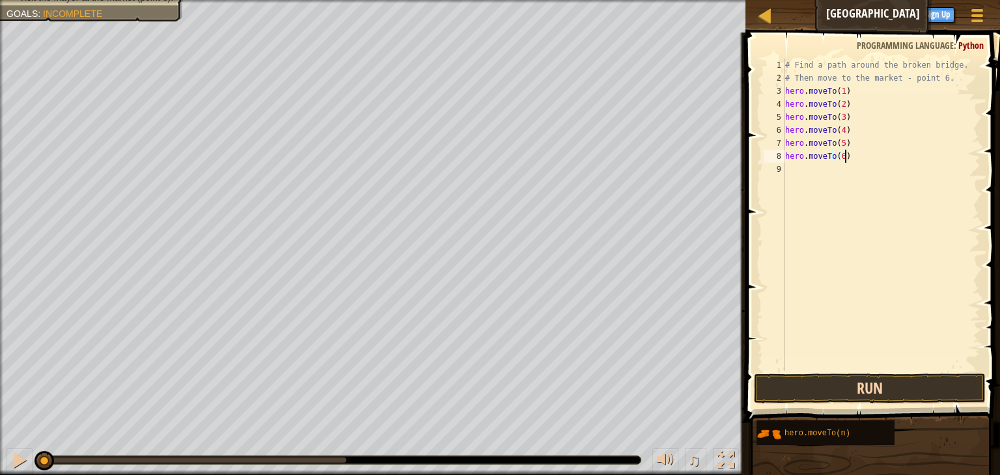
type textarea "hero.moveTo(6)"
click at [880, 379] on button "Run" at bounding box center [870, 389] width 232 height 30
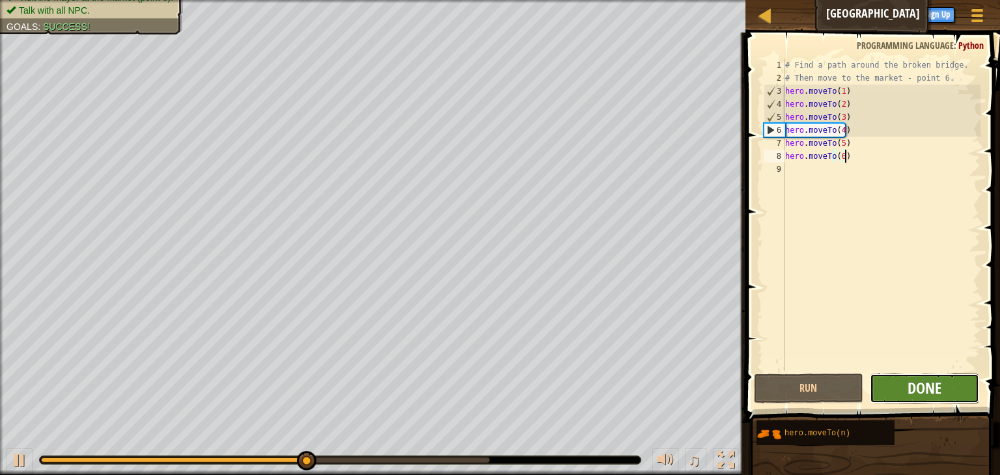
click at [930, 386] on span "Done" at bounding box center [924, 388] width 34 height 21
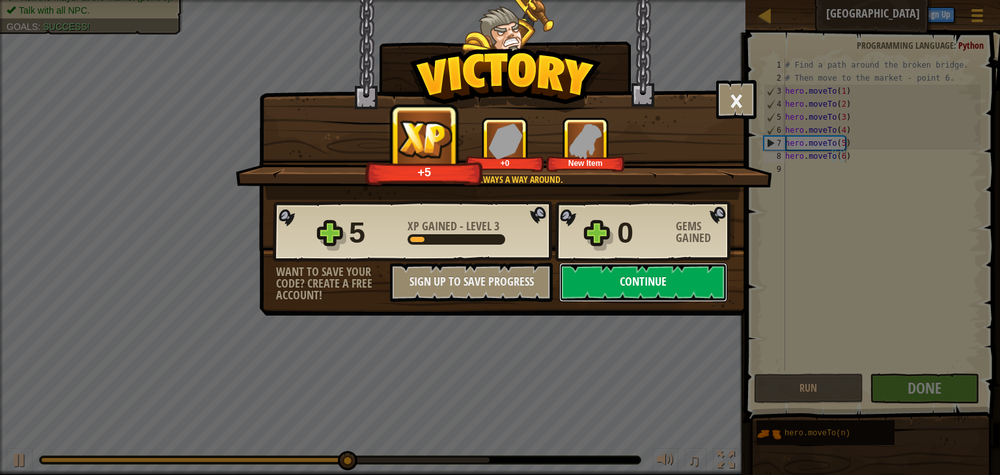
click at [643, 274] on button "Continue" at bounding box center [643, 282] width 168 height 39
